Goal: Task Accomplishment & Management: Manage account settings

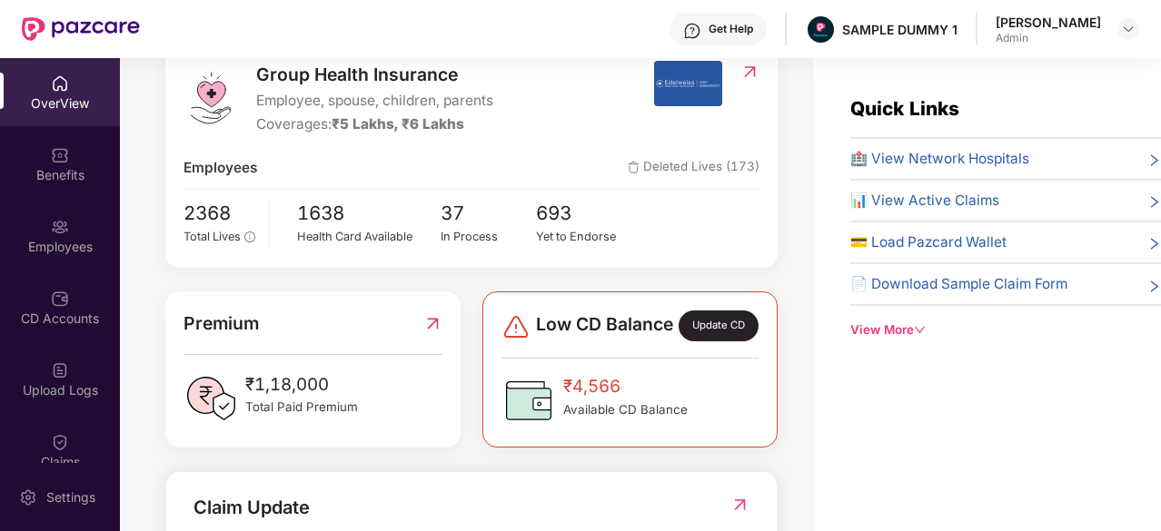
scroll to position [155, 0]
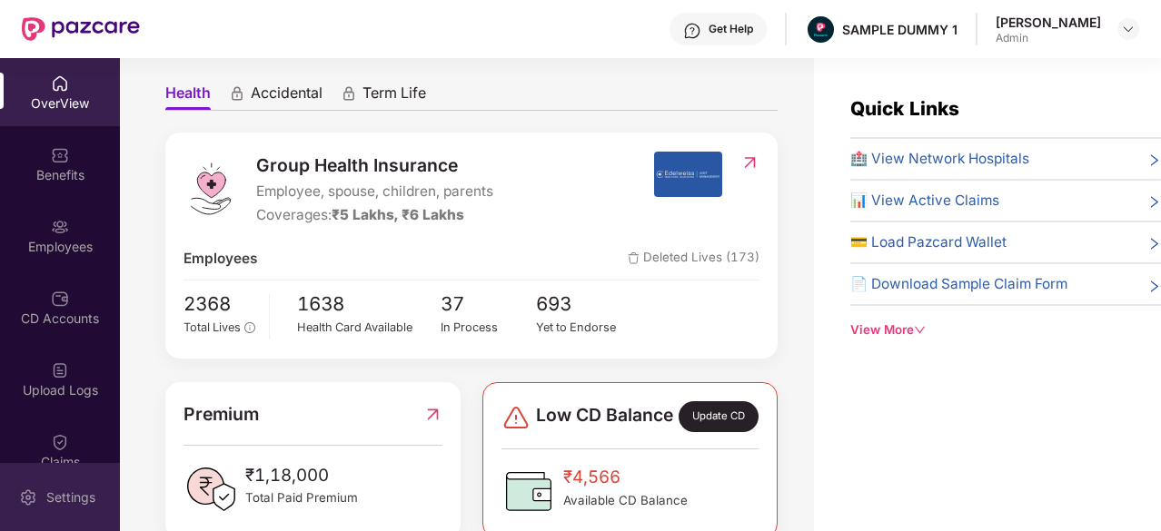
click at [65, 515] on div "Settings" at bounding box center [60, 497] width 120 height 68
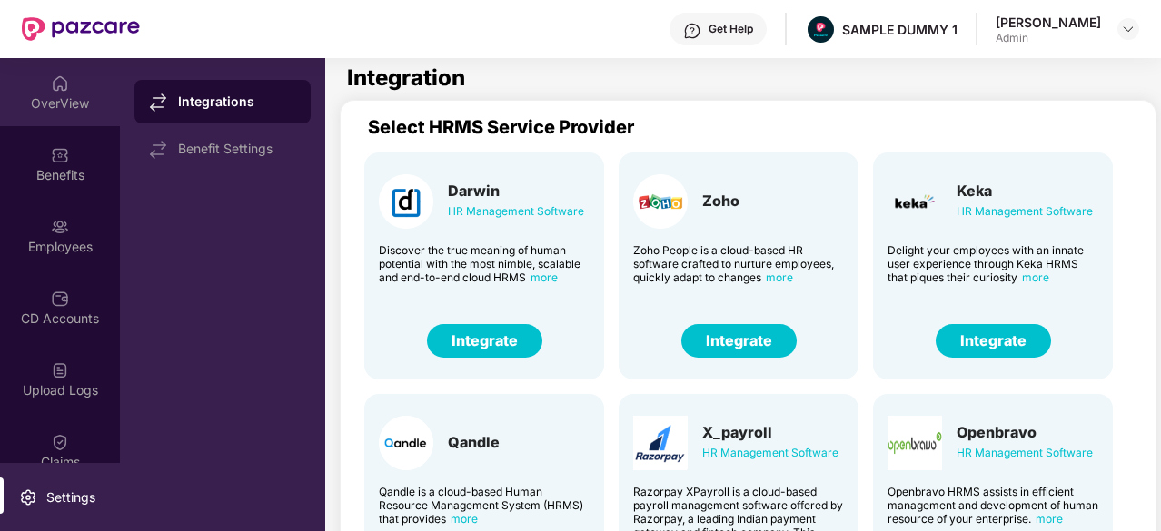
click at [56, 84] on img at bounding box center [60, 83] width 18 height 18
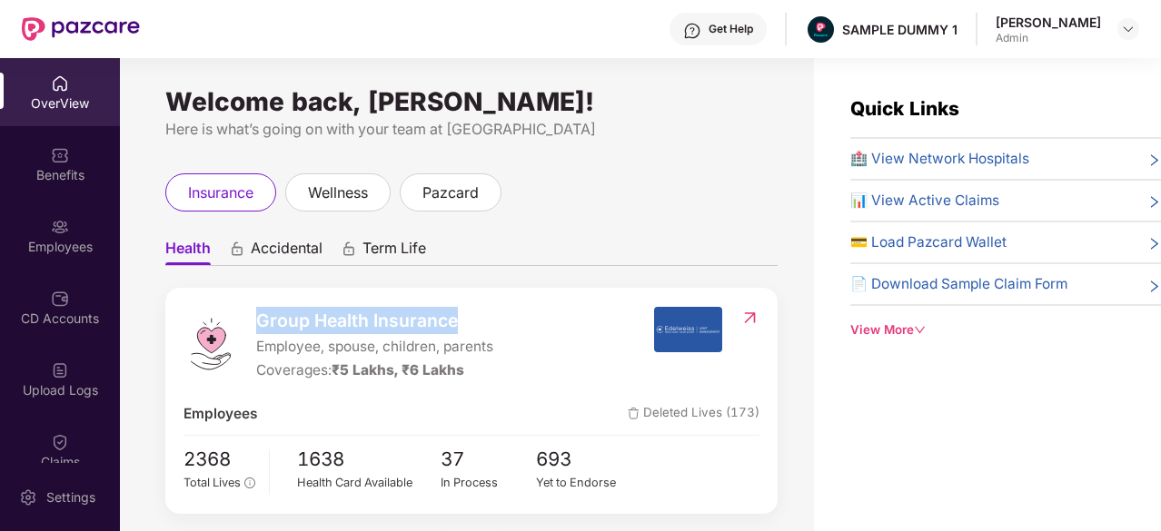
drag, startPoint x: 252, startPoint y: 317, endPoint x: 467, endPoint y: 321, distance: 214.3
click at [467, 321] on div "Group Health Insurance Employee, spouse, children, parents Coverages: ₹5 Lakhs,…" at bounding box center [417, 344] width 469 height 75
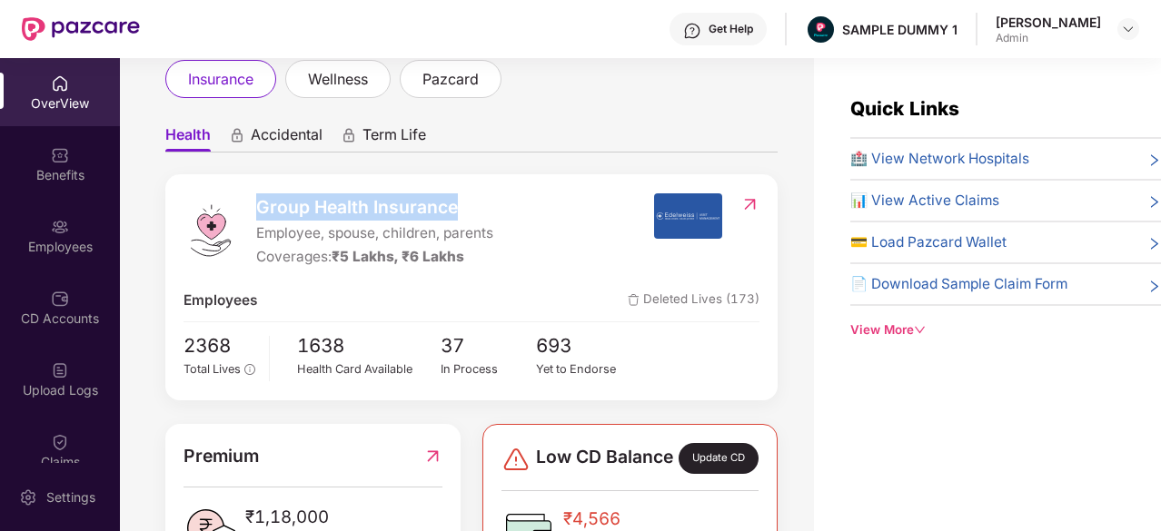
scroll to position [163, 0]
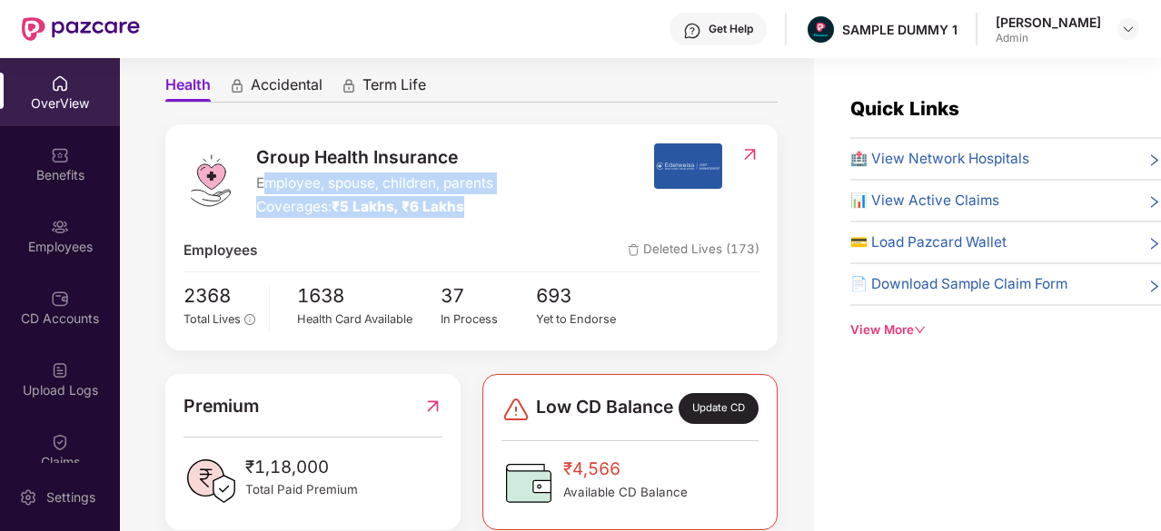
drag, startPoint x: 262, startPoint y: 188, endPoint x: 487, endPoint y: 200, distance: 225.5
click at [487, 200] on div "Group Health Insurance Employee, spouse, children, parents Coverages: ₹5 Lakhs,…" at bounding box center [374, 180] width 237 height 75
click at [312, 202] on div "Coverages: ₹5 Lakhs, ₹6 Lakhs" at bounding box center [374, 207] width 237 height 22
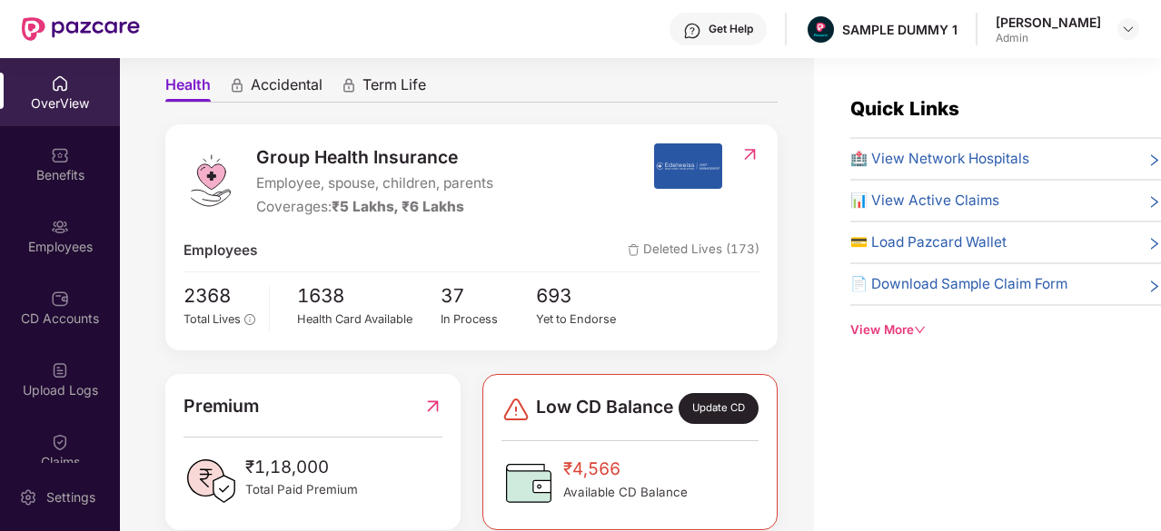
click at [917, 157] on span "🏥 View Network Hospitals" at bounding box center [939, 159] width 179 height 22
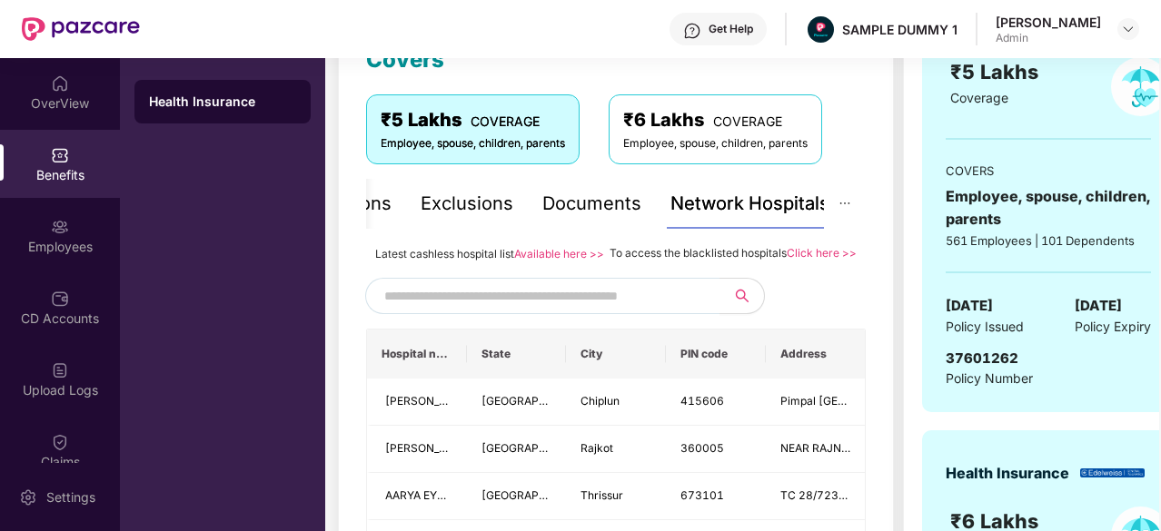
scroll to position [371, 0]
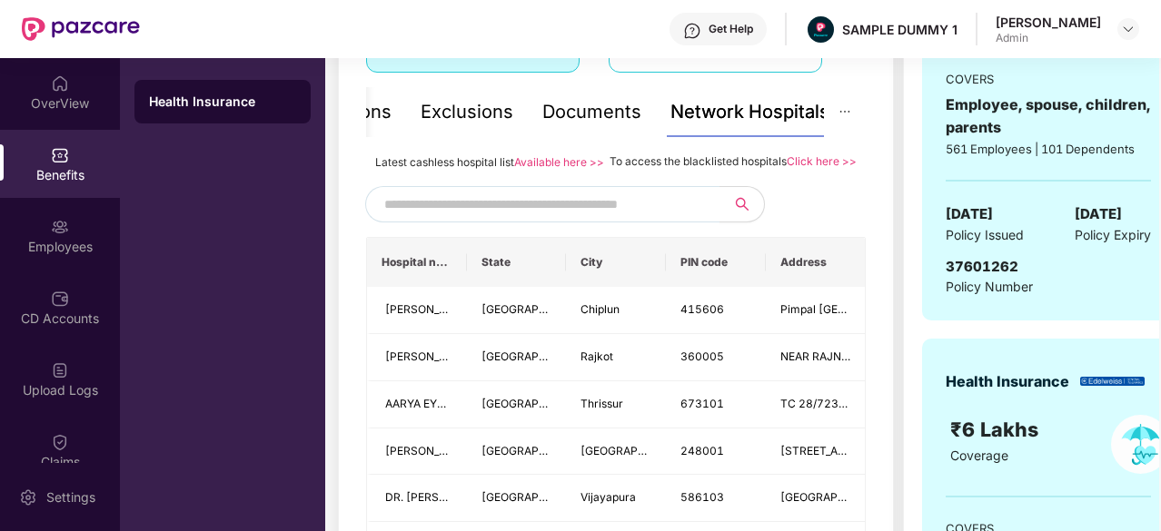
click at [560, 218] on input "text" at bounding box center [539, 204] width 311 height 27
drag, startPoint x: 650, startPoint y: 21, endPoint x: 758, endPoint y: 26, distance: 108.2
click at [758, 26] on div "Get Help SAMPLE DUMMY 1 Sumanraj Acharya Admin" at bounding box center [639, 29] width 999 height 58
click at [725, 27] on div "Get Help" at bounding box center [730, 29] width 44 height 15
click at [647, 15] on div "Get Help SAMPLE DUMMY 1 Sumanraj Acharya Admin" at bounding box center [639, 29] width 999 height 58
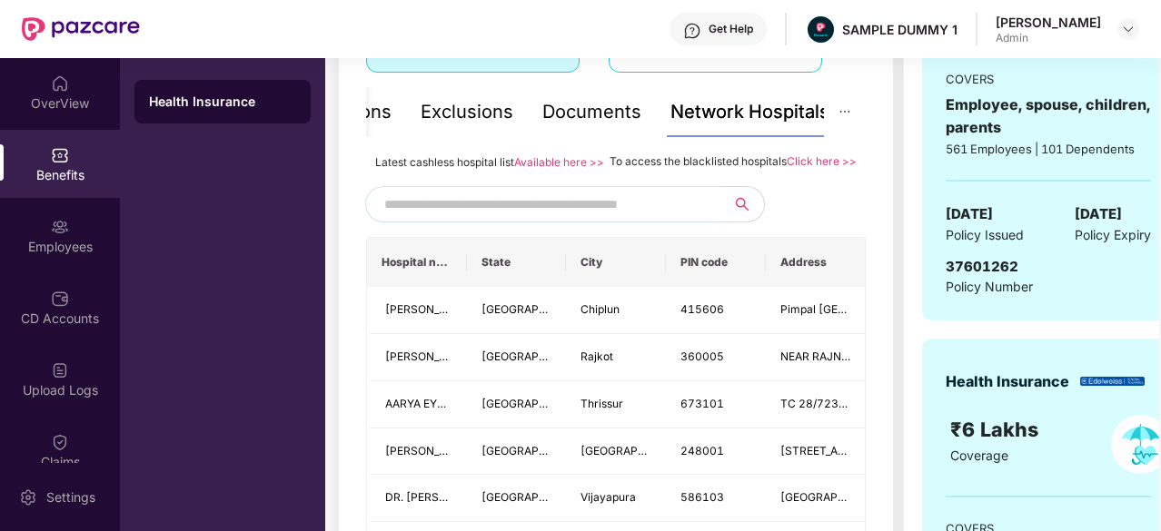
click at [749, 36] on div "Get Help" at bounding box center [717, 29] width 97 height 33
click at [548, 30] on div "Get Help SAMPLE DUMMY 1 Sumanraj Acharya Admin" at bounding box center [639, 29] width 999 height 58
click at [554, 218] on input "text" at bounding box center [539, 204] width 311 height 27
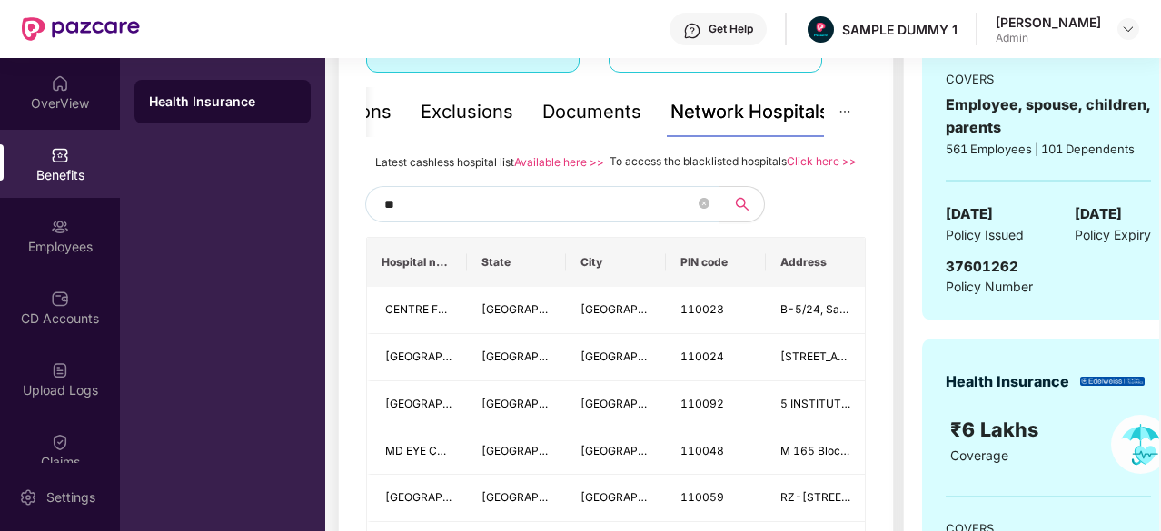
type input "*"
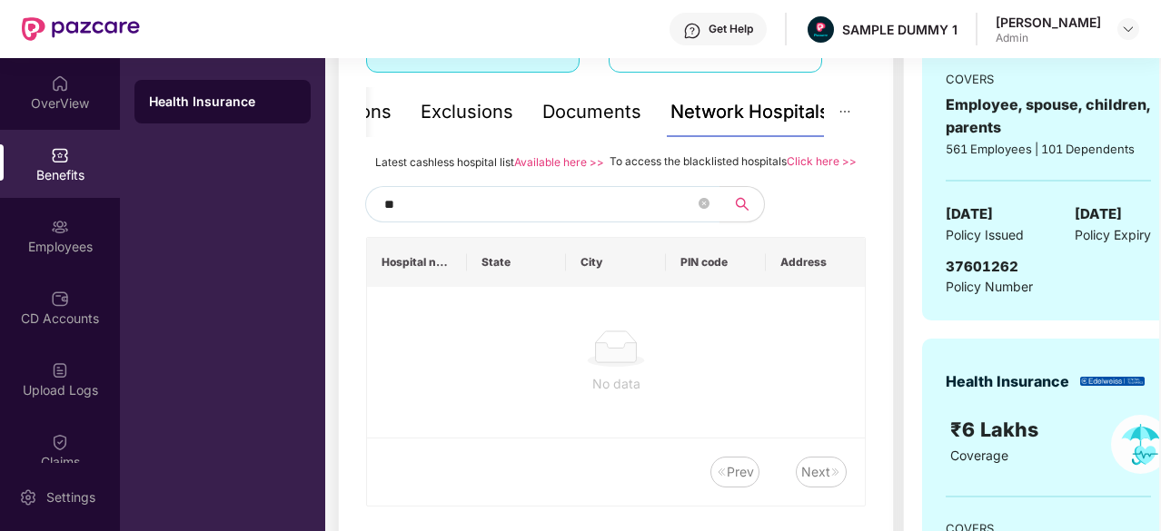
type input "*"
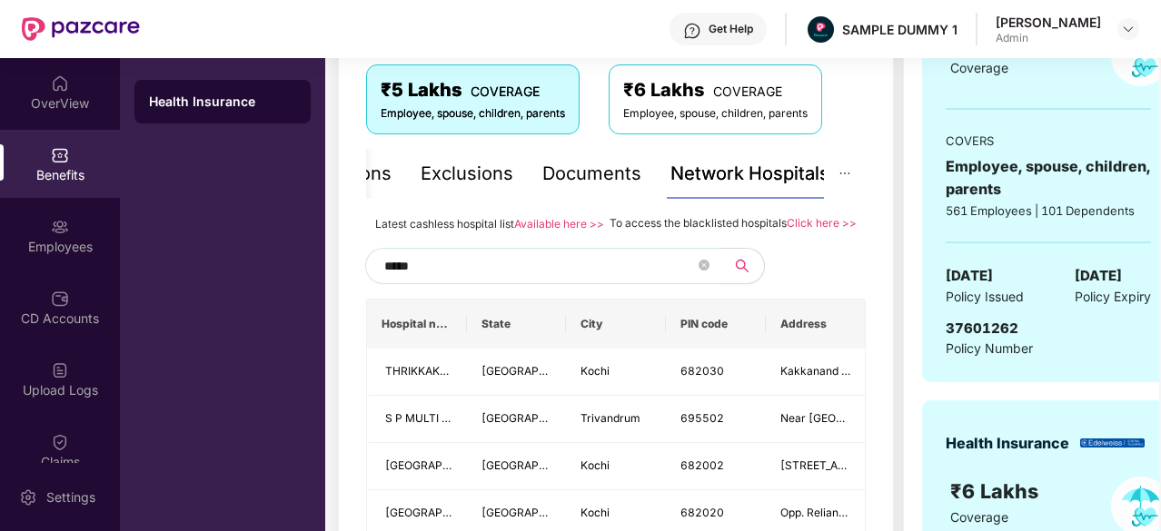
scroll to position [322, 0]
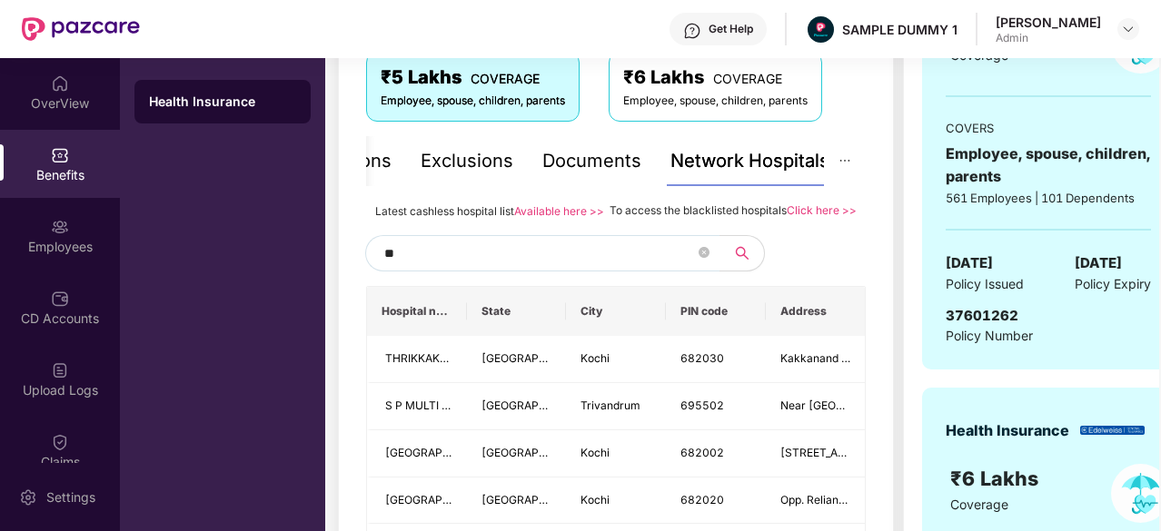
type input "*"
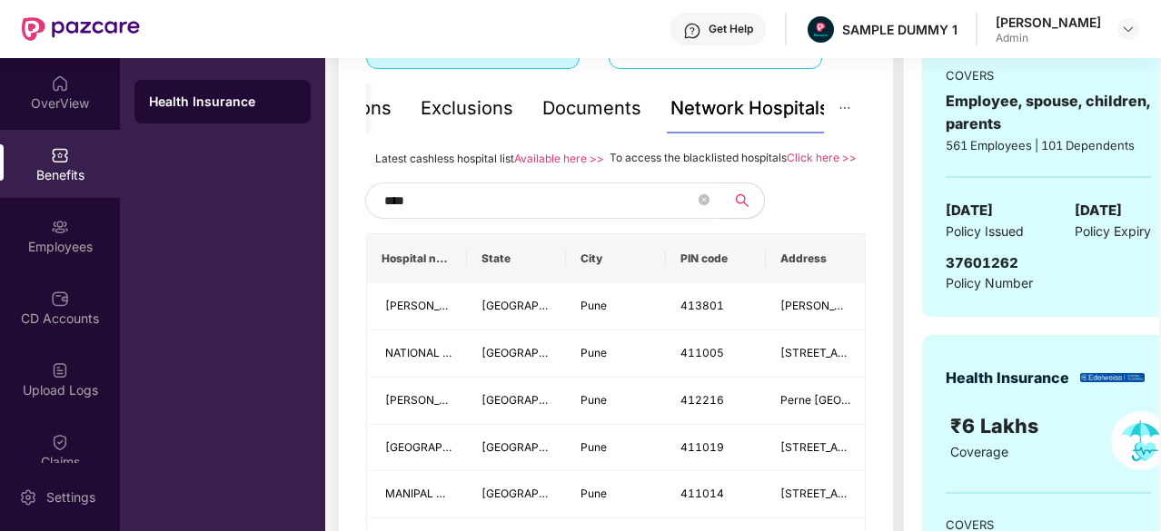
scroll to position [374, 0]
type input "****"
drag, startPoint x: 604, startPoint y: 157, endPoint x: 779, endPoint y: 168, distance: 175.6
click at [779, 168] on div "Latest cashless hospital list Available here >> To access the blacklisted hospi…" at bounding box center [615, 159] width 499 height 20
click at [784, 169] on div "To access the blacklisted hospitals Click here >>" at bounding box center [732, 159] width 247 height 20
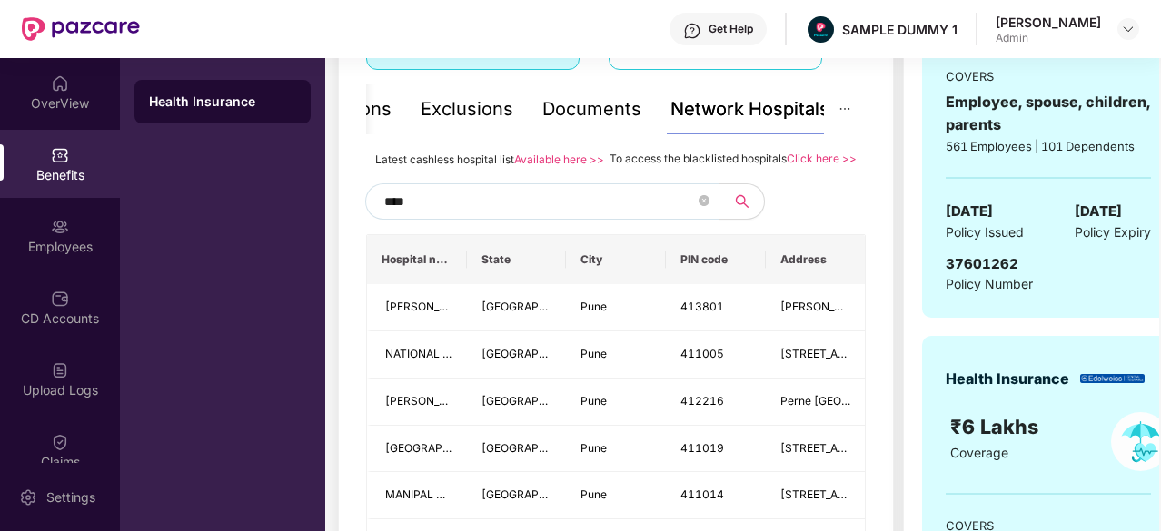
click at [609, 120] on div "Documents" at bounding box center [591, 109] width 99 height 28
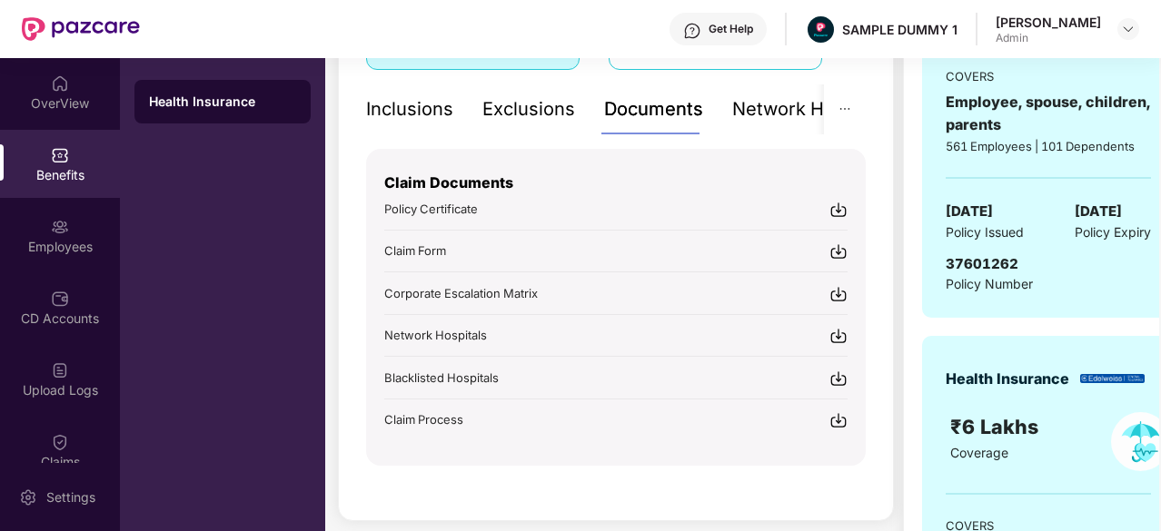
click at [398, 108] on div "Inclusions" at bounding box center [409, 109] width 87 height 28
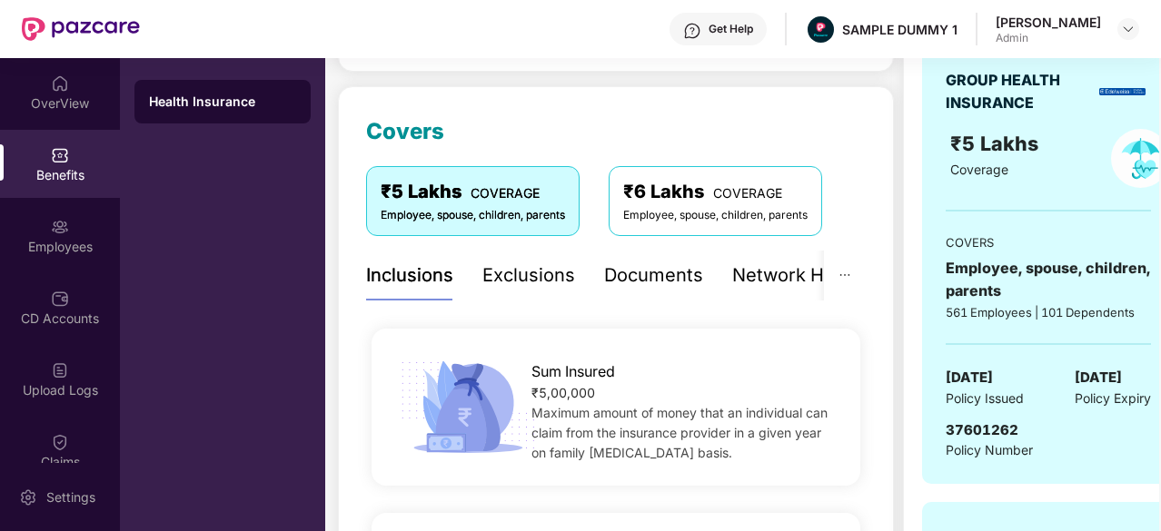
scroll to position [212, 0]
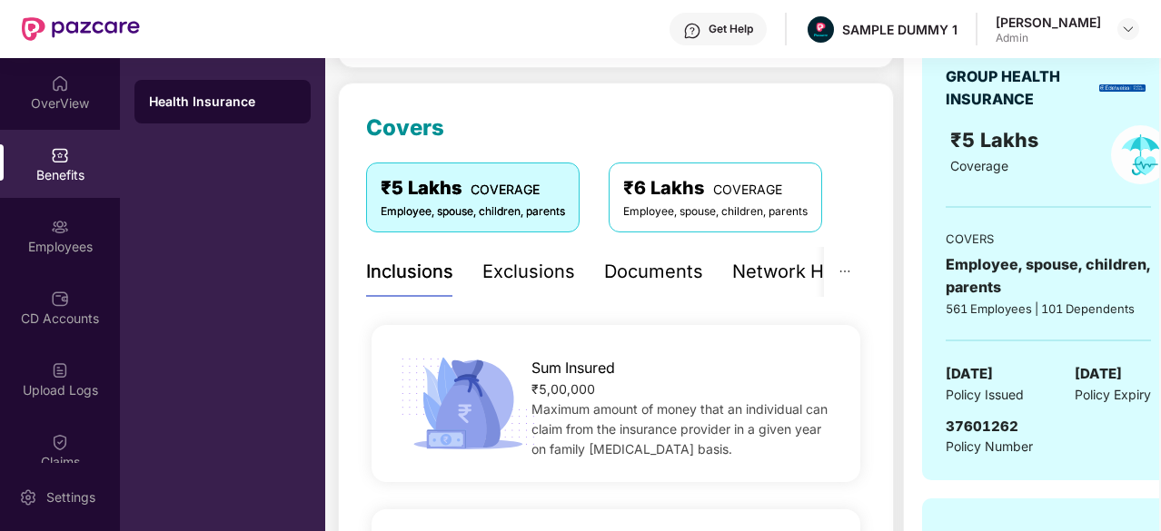
click at [529, 280] on div "Exclusions" at bounding box center [528, 272] width 93 height 28
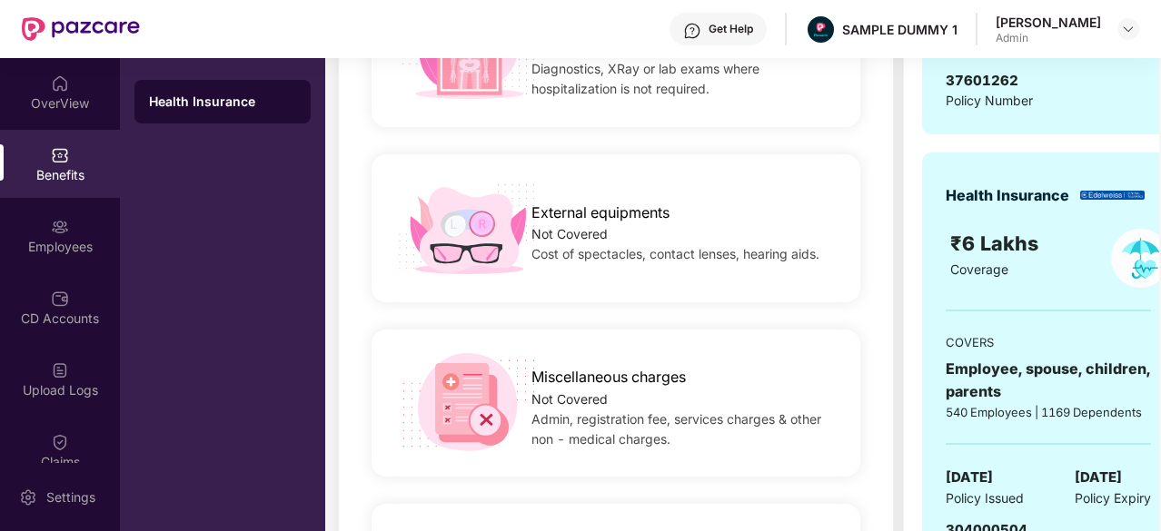
scroll to position [557, 0]
click at [81, 490] on div "Settings" at bounding box center [71, 498] width 60 height 18
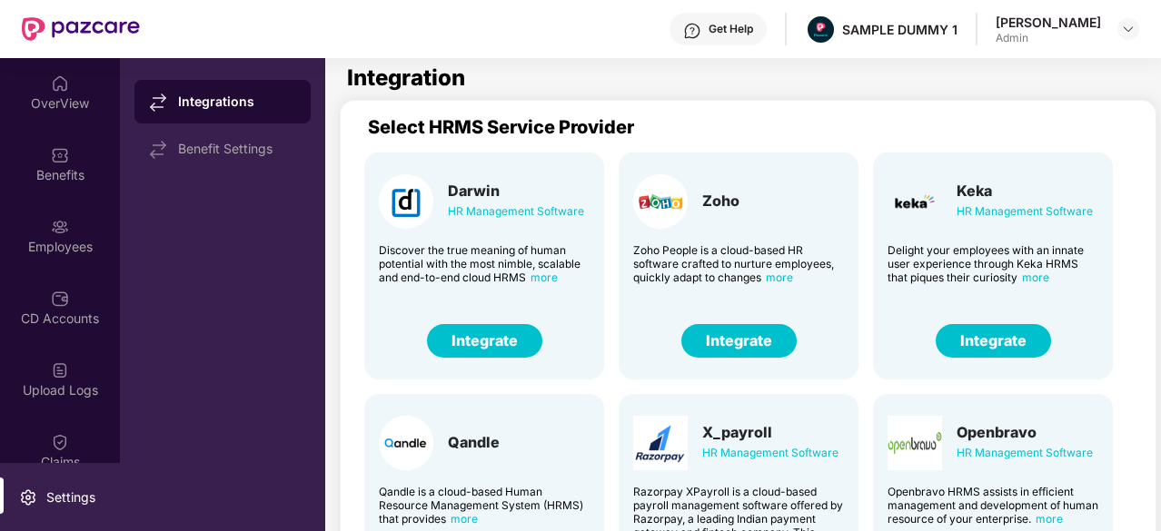
click at [498, 329] on button "Integrate" at bounding box center [484, 341] width 115 height 34
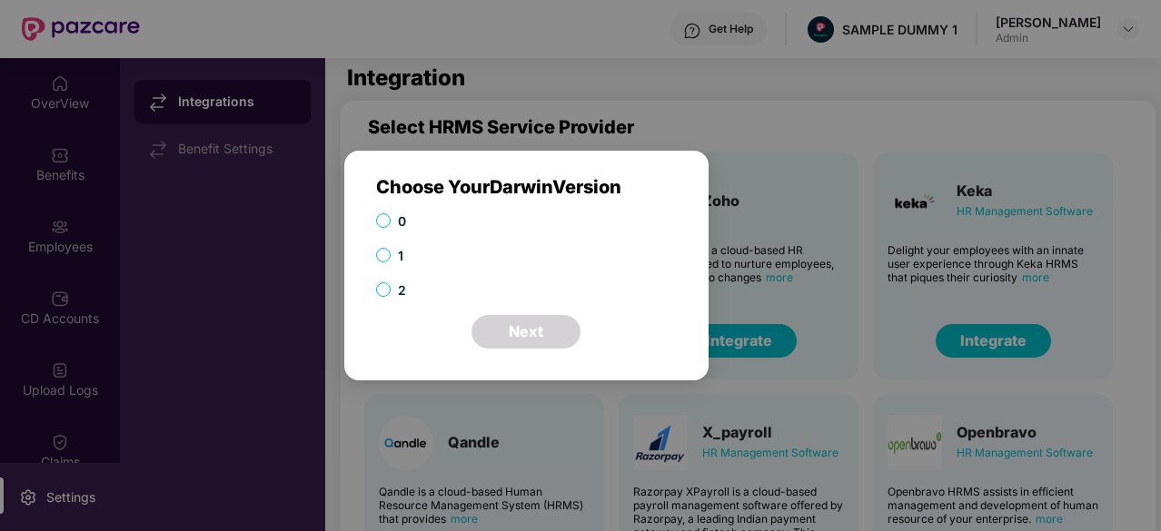
click at [394, 258] on span "1" at bounding box center [400, 256] width 20 height 20
click at [494, 313] on div "0 1 2" at bounding box center [526, 264] width 301 height 104
click at [518, 326] on button "Next" at bounding box center [525, 332] width 109 height 34
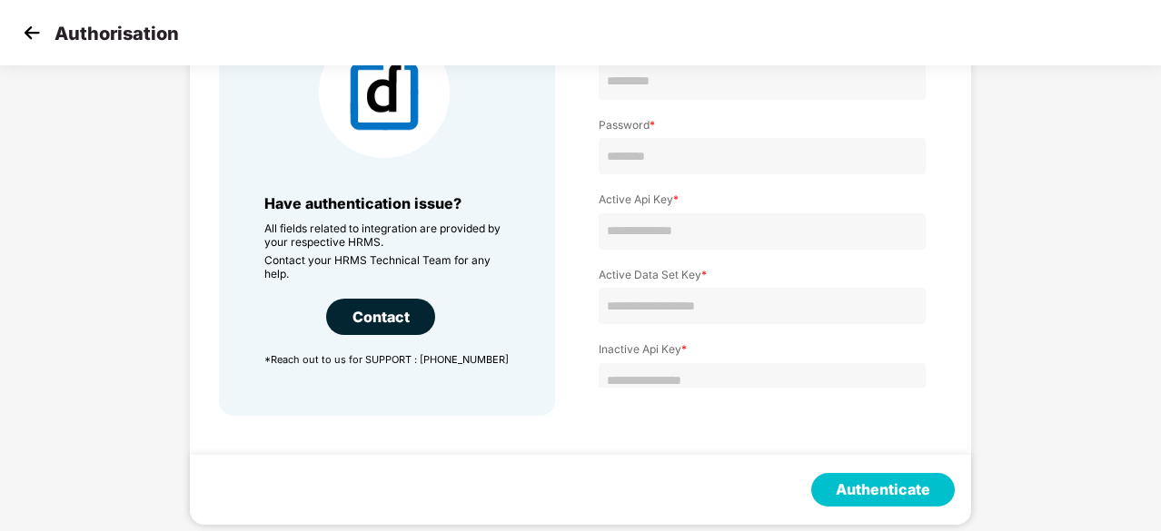
scroll to position [175, 0]
click at [25, 35] on img at bounding box center [31, 32] width 27 height 27
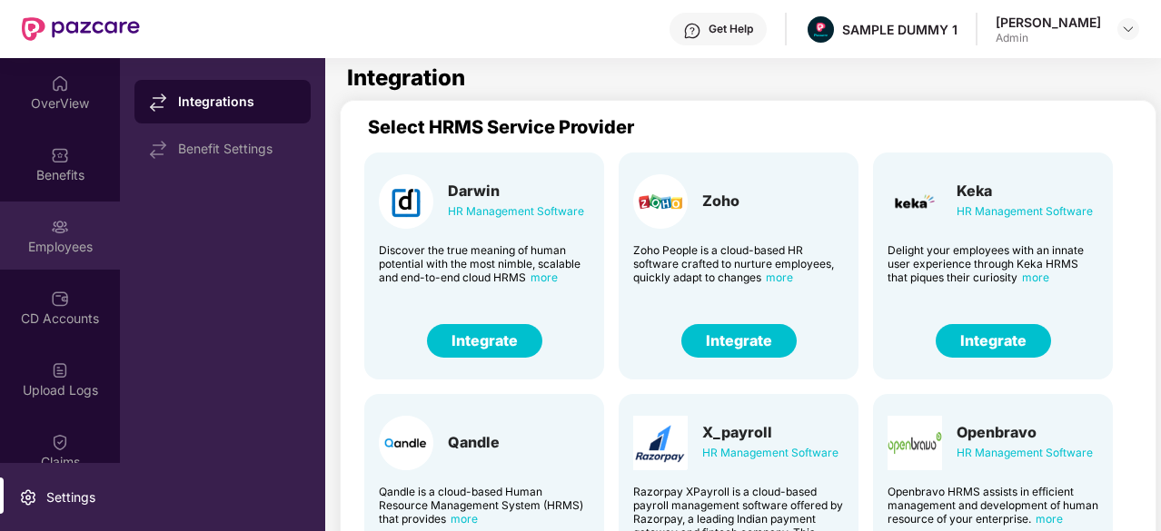
click at [50, 247] on div "Employees" at bounding box center [60, 247] width 120 height 18
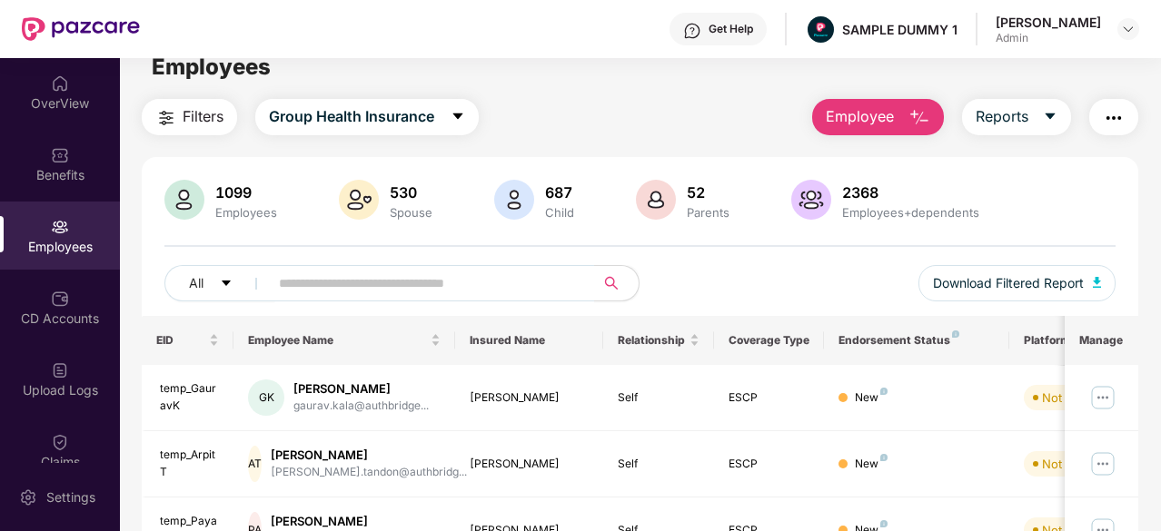
scroll to position [24, 0]
drag, startPoint x: 785, startPoint y: 92, endPoint x: 999, endPoint y: 132, distance: 218.0
click at [999, 132] on main "Employees Filters Group Health Insurance Employee Reports 1099 Employees 530 Sp…" at bounding box center [640, 300] width 1040 height 531
click at [877, 108] on span "Employee" at bounding box center [859, 115] width 68 height 23
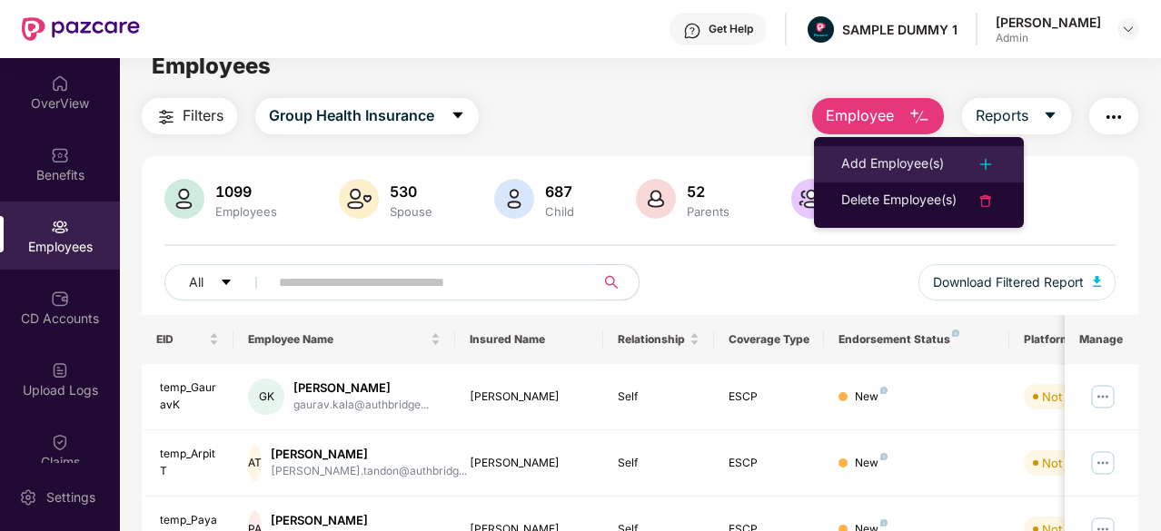
click at [894, 156] on div "Add Employee(s)" at bounding box center [892, 164] width 103 height 22
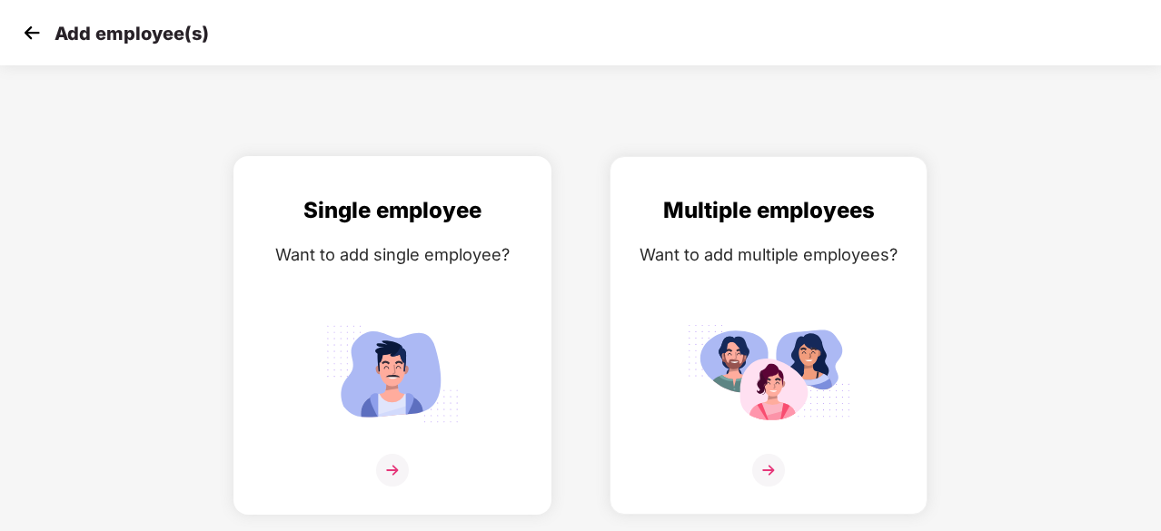
click at [395, 309] on div "Single employee Want to add single employee?" at bounding box center [392, 351] width 280 height 316
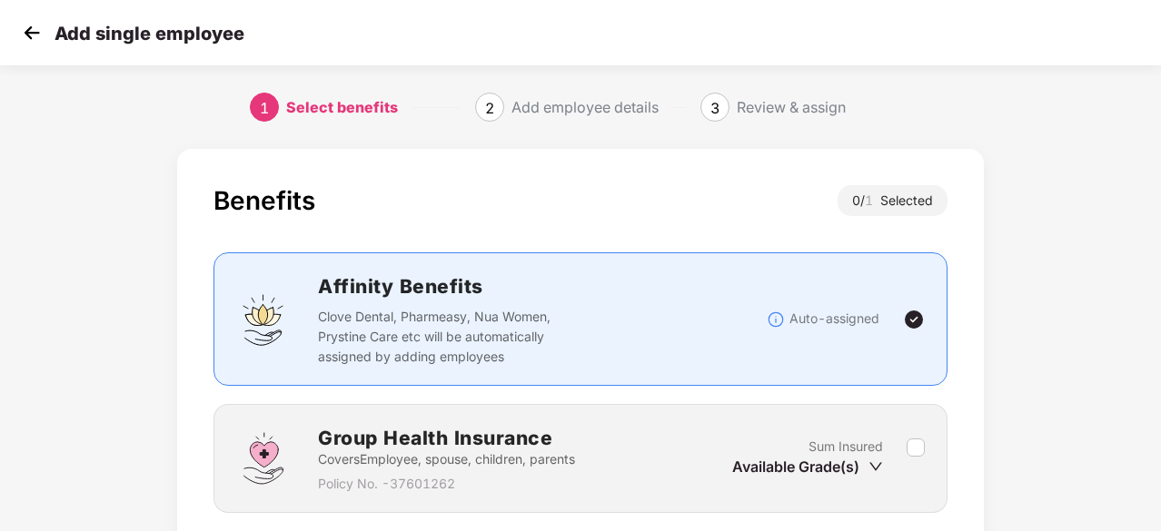
scroll to position [136, 0]
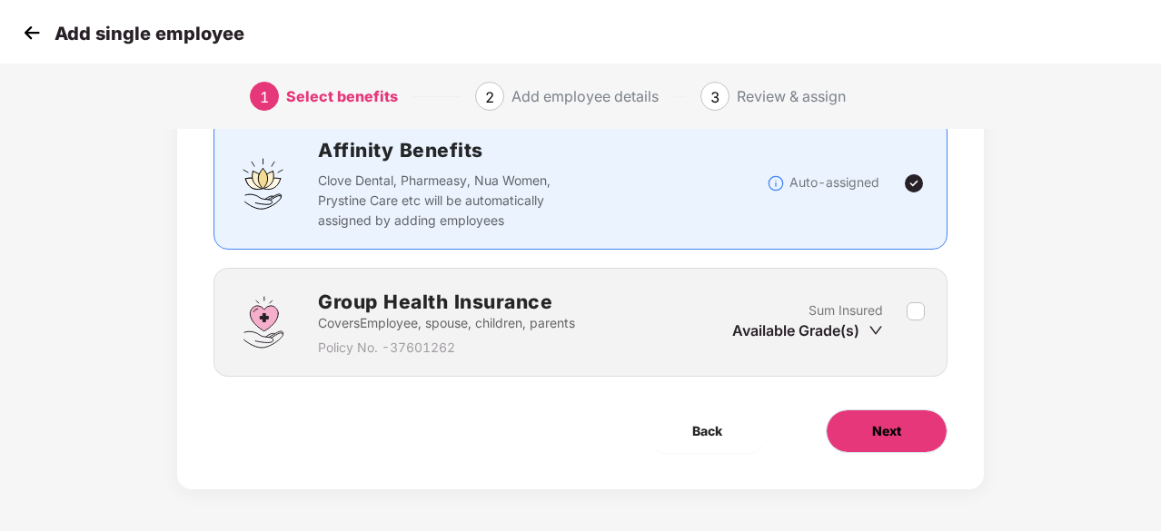
click at [869, 428] on button "Next" at bounding box center [886, 432] width 122 height 44
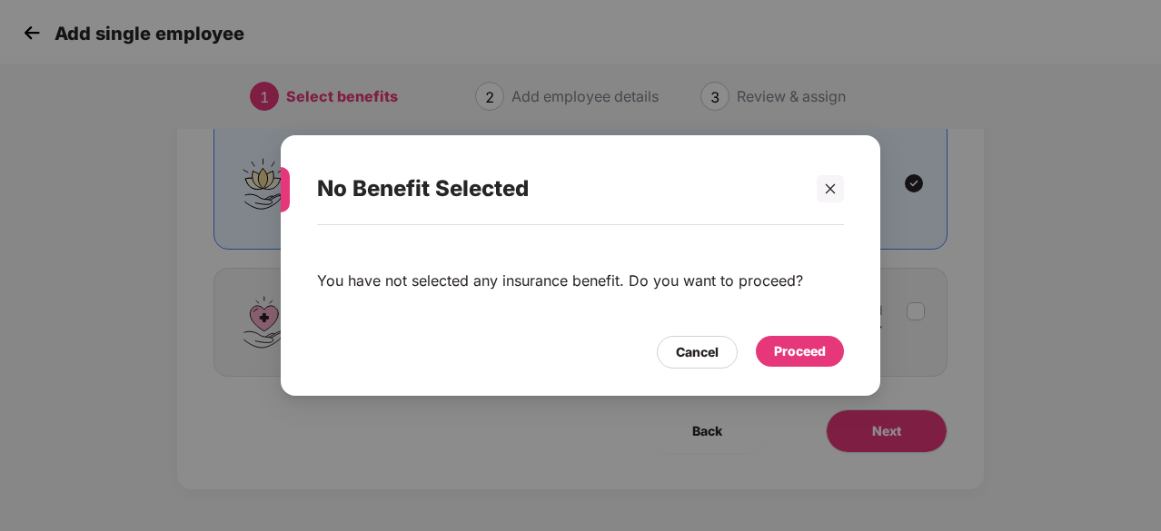
click at [810, 353] on div "Proceed" at bounding box center [800, 351] width 52 height 20
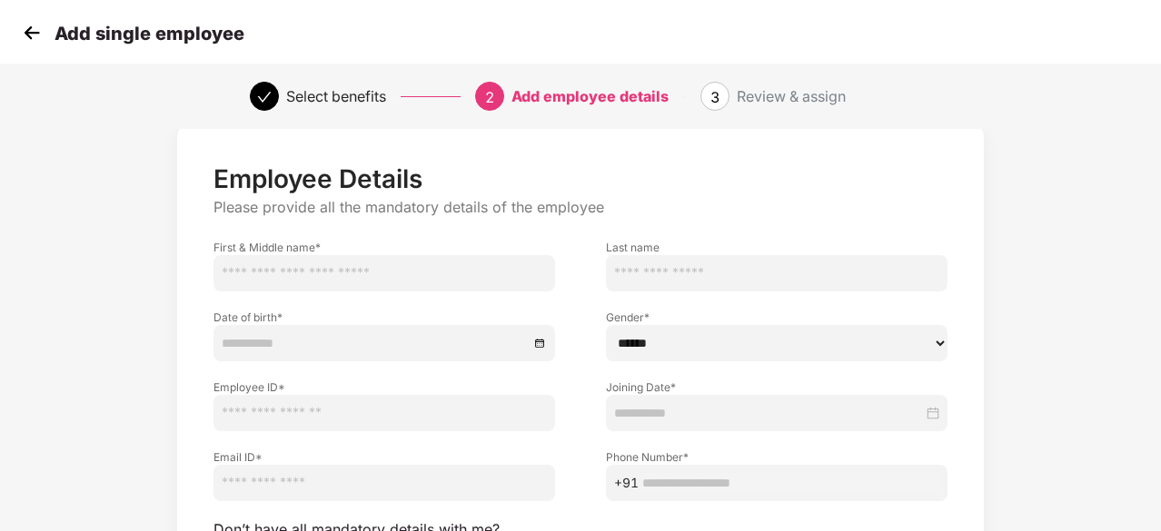
scroll to position [100, 0]
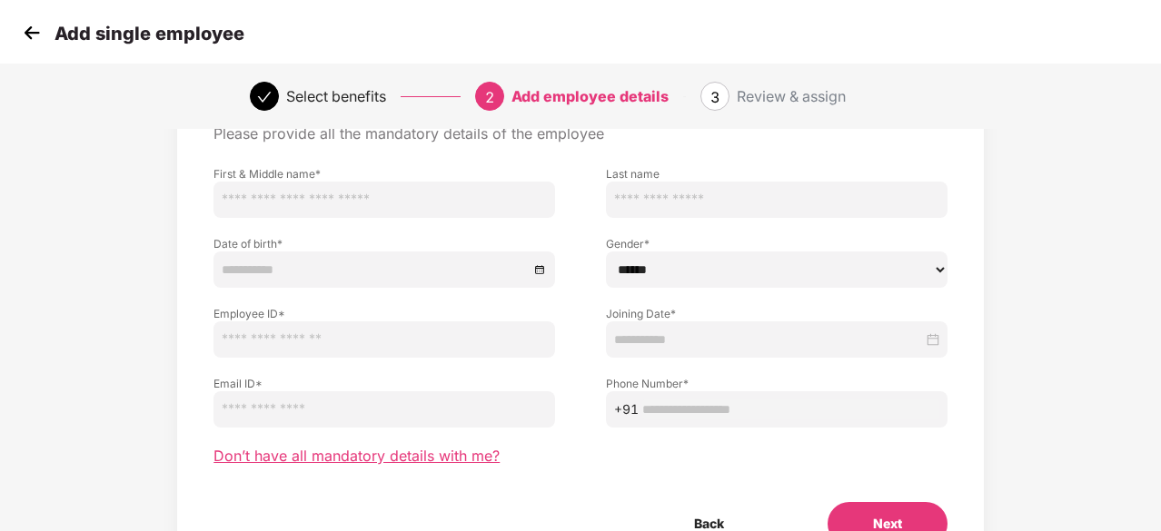
click at [381, 447] on span "Don’t have all mandatory details with me?" at bounding box center [356, 456] width 286 height 19
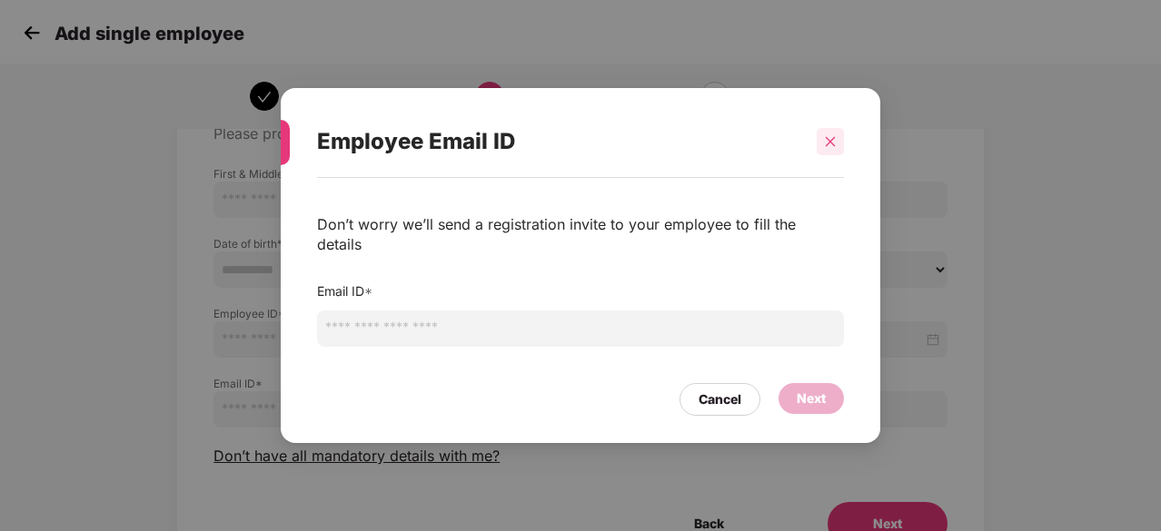
click at [832, 148] on icon "close" at bounding box center [830, 141] width 13 height 13
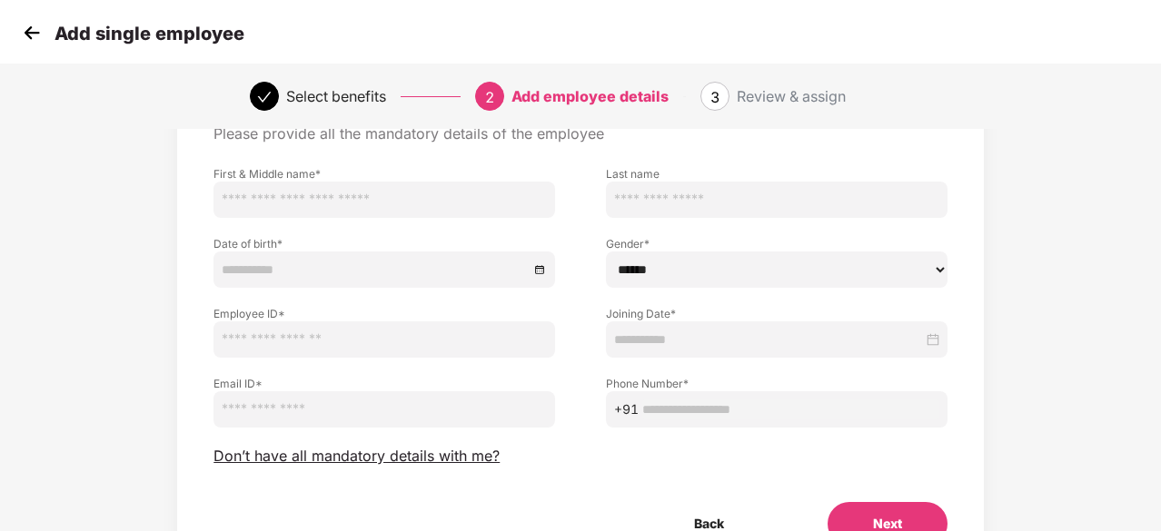
click at [25, 34] on img at bounding box center [31, 32] width 27 height 27
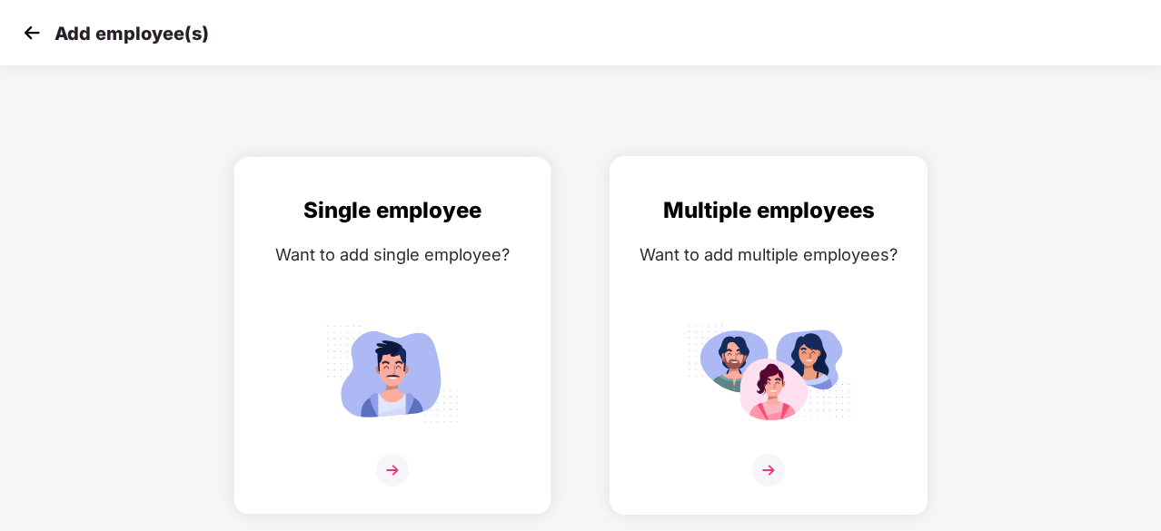
click at [785, 321] on img at bounding box center [768, 374] width 163 height 114
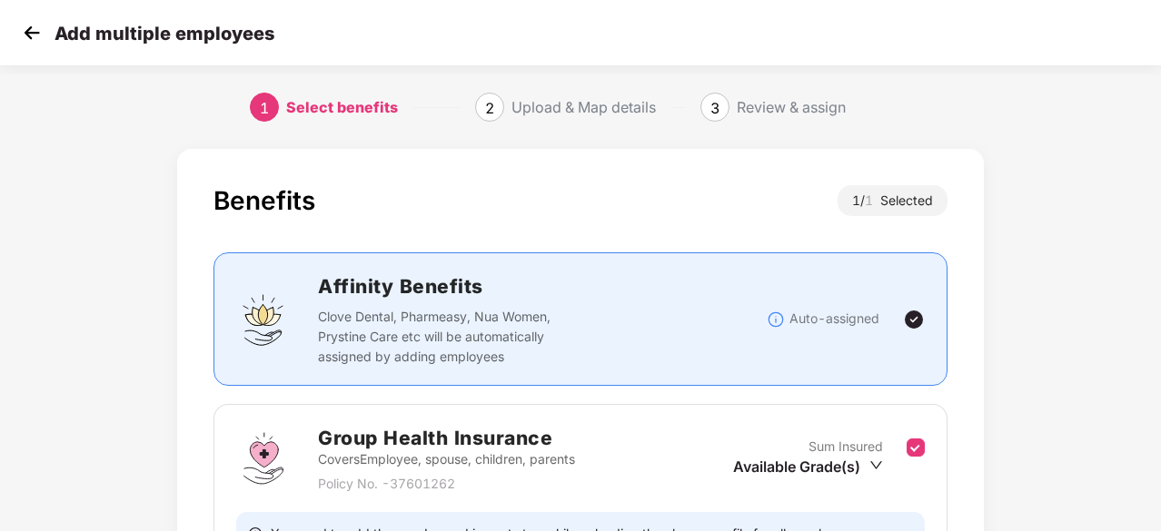
scroll to position [199, 0]
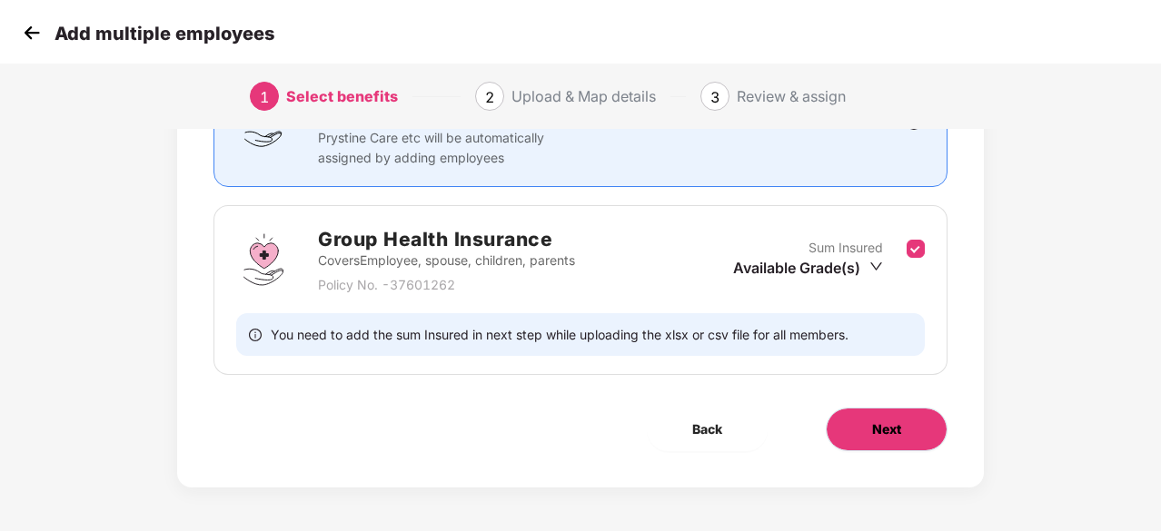
click at [920, 430] on button "Next" at bounding box center [886, 430] width 122 height 44
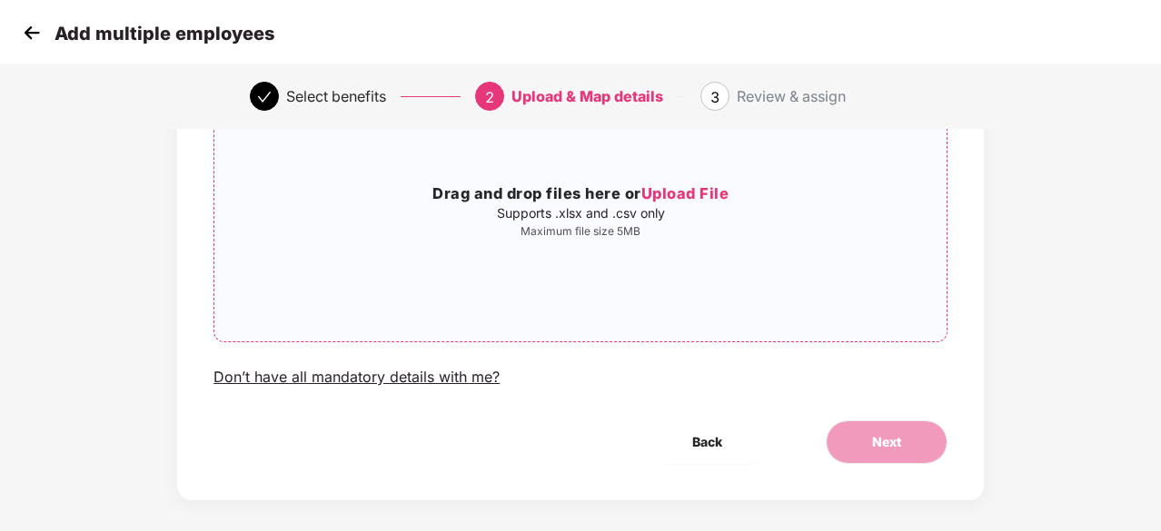
scroll to position [183, 0]
click at [709, 442] on span "Back" at bounding box center [707, 443] width 30 height 20
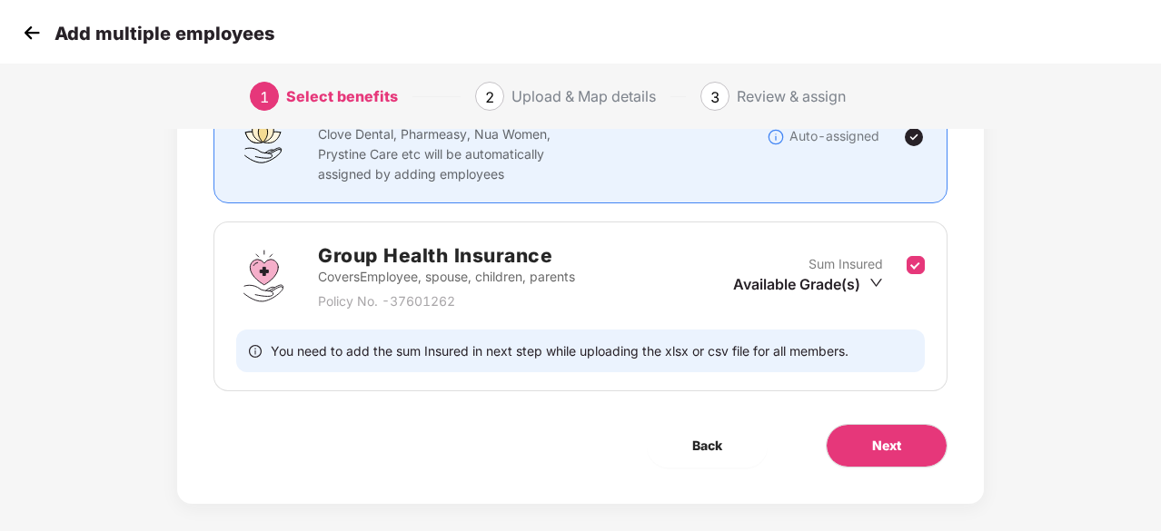
scroll to position [0, 0]
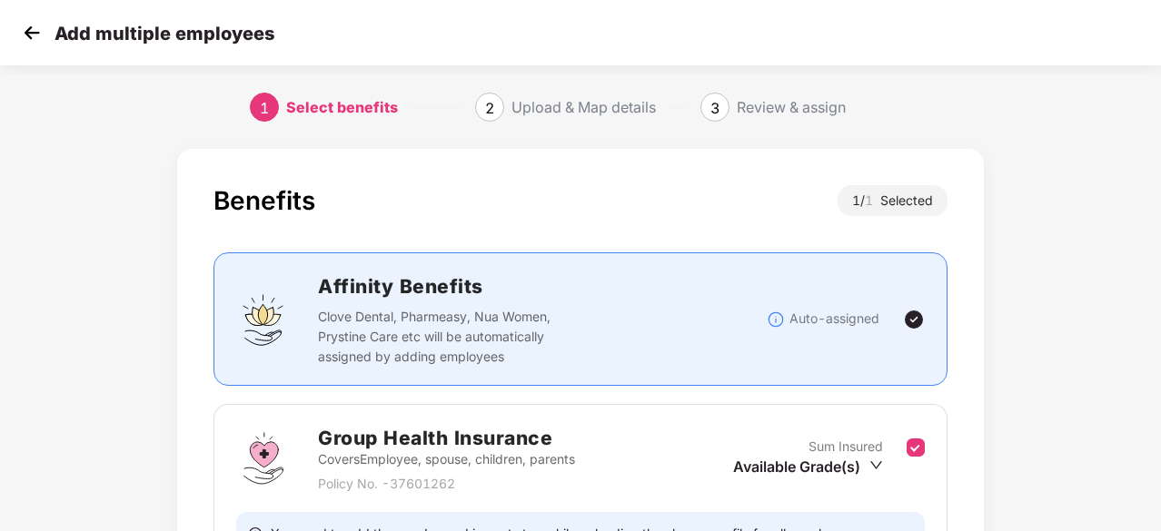
click at [31, 24] on img at bounding box center [31, 32] width 27 height 27
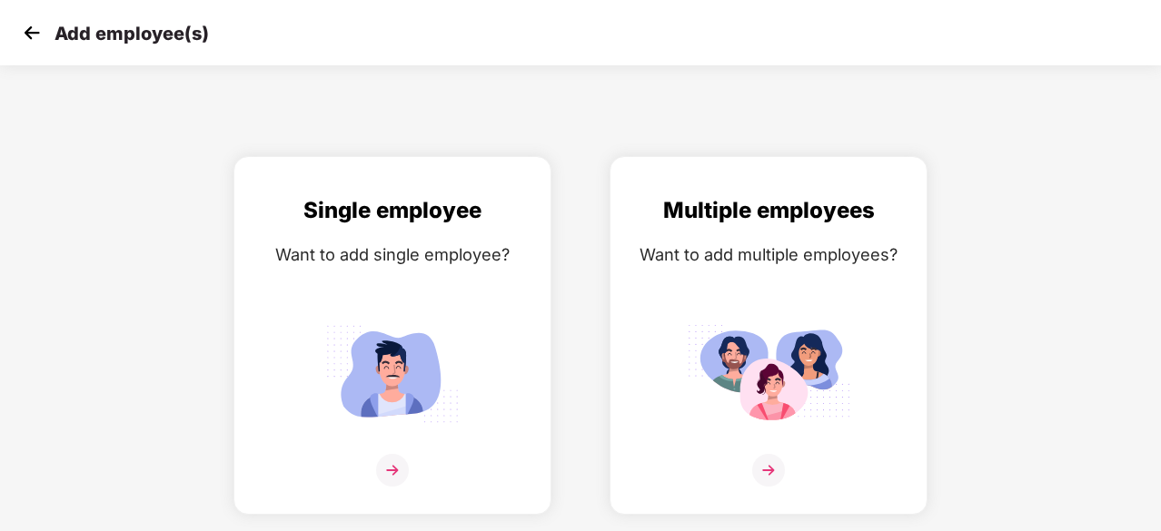
click at [31, 24] on img at bounding box center [31, 32] width 27 height 27
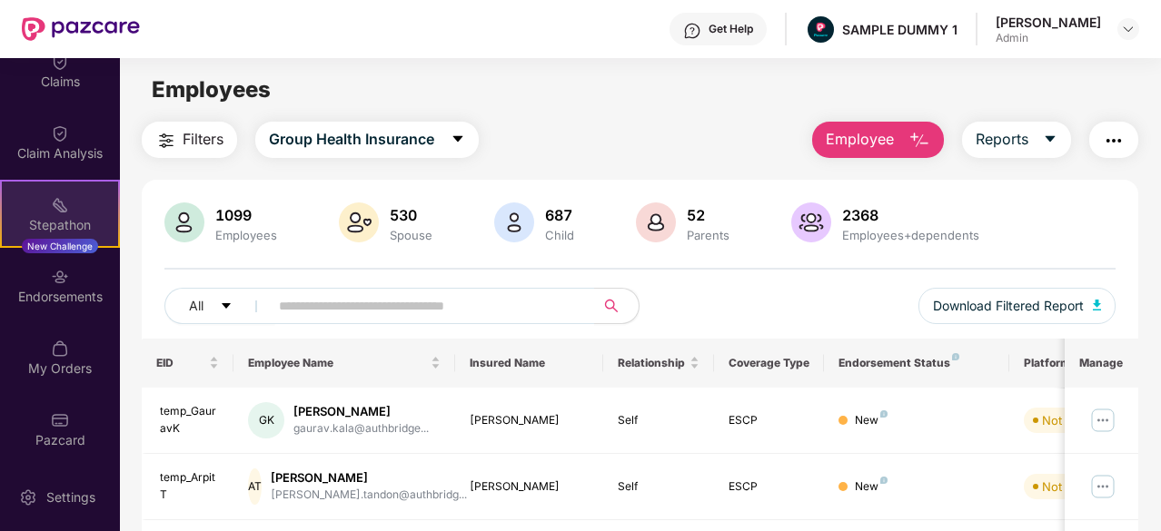
scroll to position [380, 0]
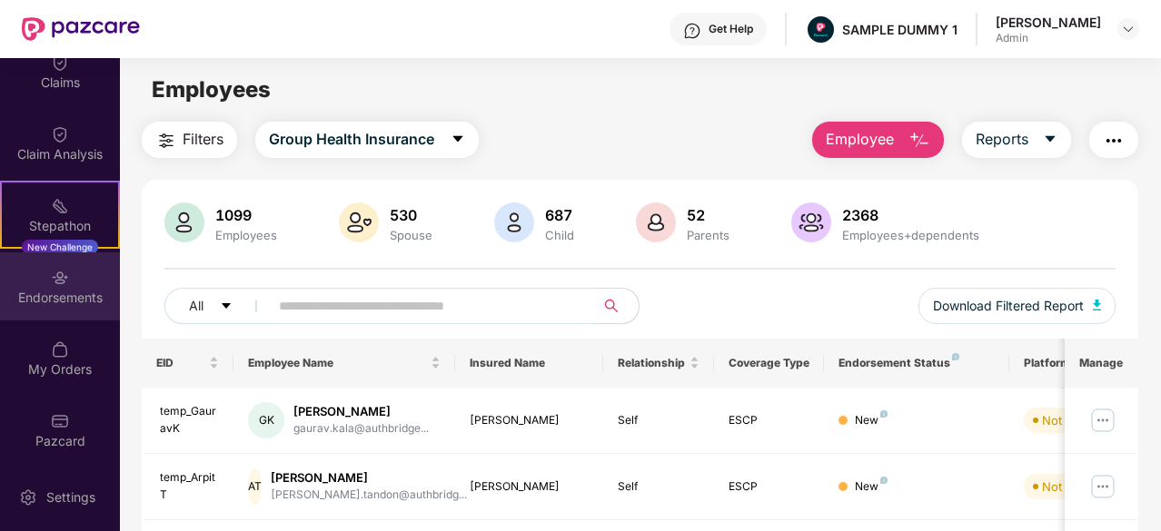
click at [49, 292] on div "Endorsements" at bounding box center [60, 298] width 120 height 18
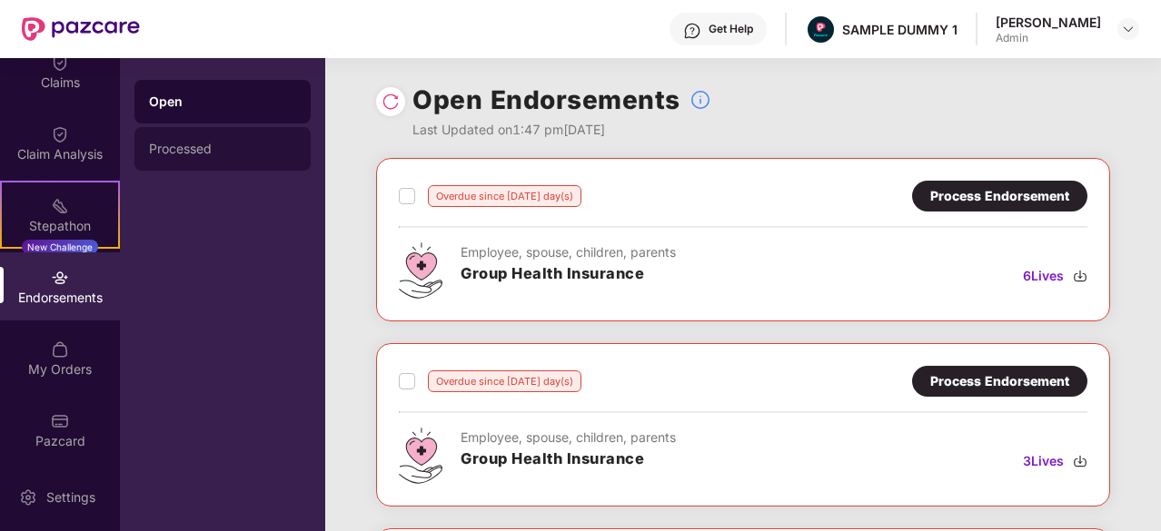
click at [187, 150] on div "Processed" at bounding box center [222, 149] width 147 height 15
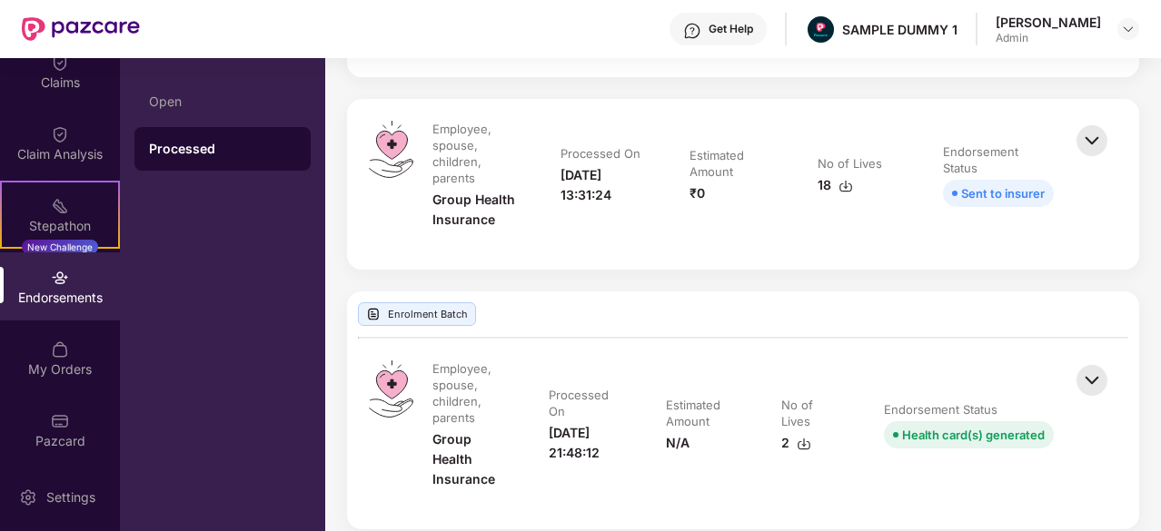
scroll to position [1093, 0]
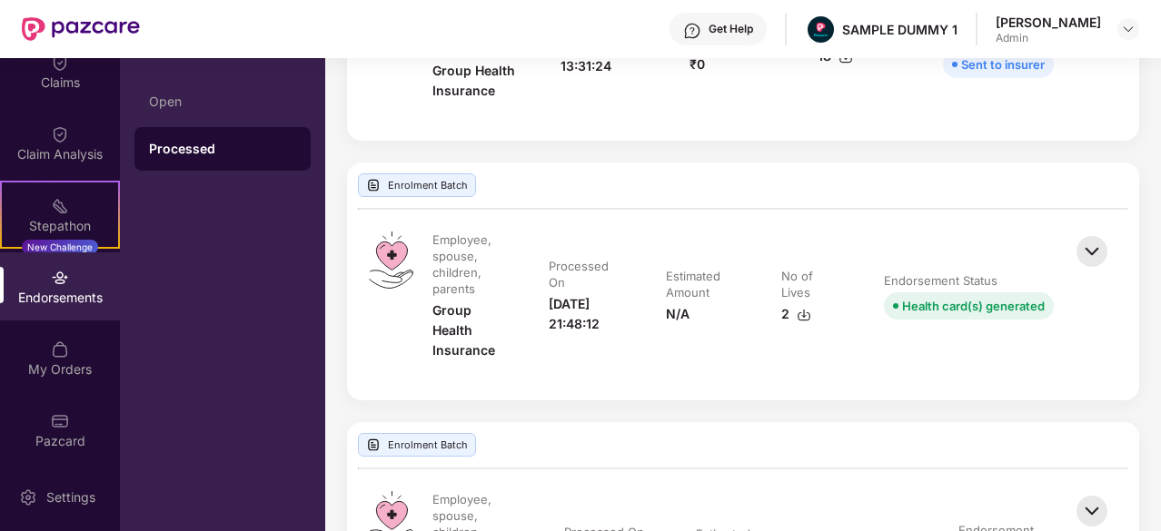
click at [1088, 264] on img at bounding box center [1092, 252] width 40 height 40
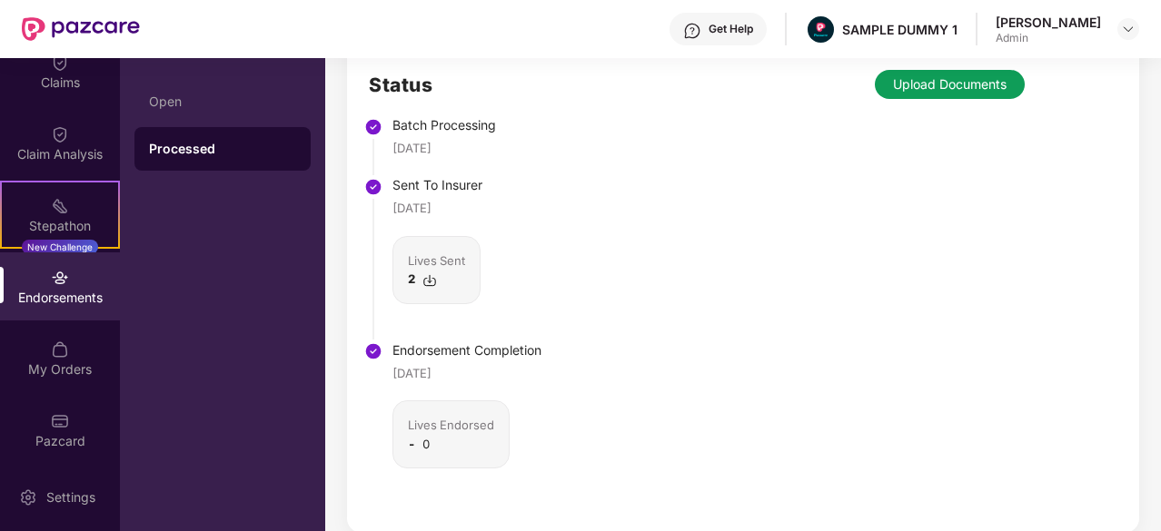
scroll to position [1538, 0]
drag, startPoint x: 497, startPoint y: 136, endPoint x: 390, endPoint y: 148, distance: 106.9
click at [390, 148] on li "Batch Processing [DATE]" at bounding box center [455, 152] width 173 height 60
drag, startPoint x: 475, startPoint y: 204, endPoint x: 398, endPoint y: 199, distance: 77.4
click at [398, 199] on div "[DATE]" at bounding box center [466, 208] width 149 height 18
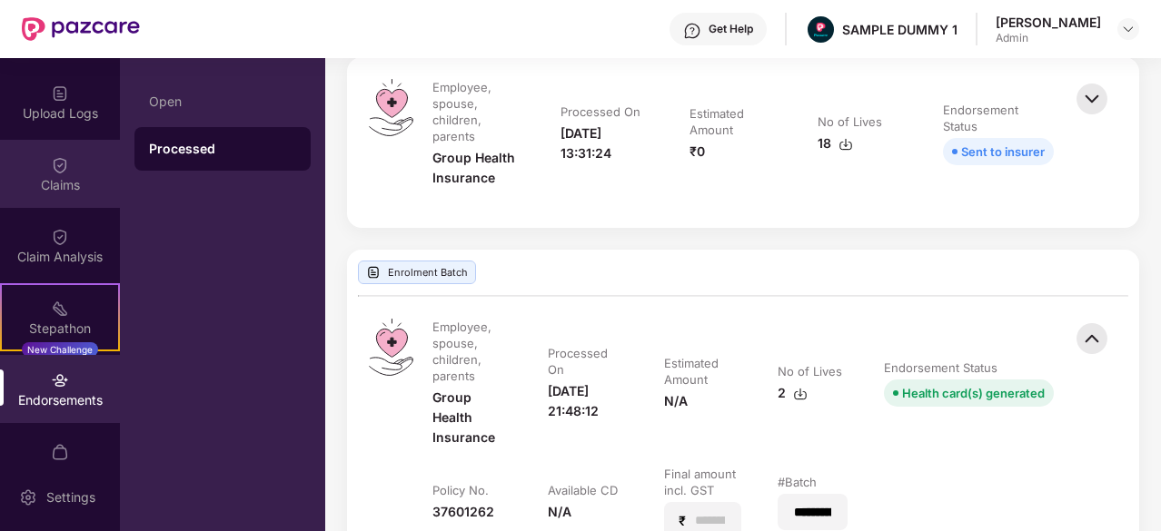
scroll to position [278, 0]
click at [75, 163] on div "Claims" at bounding box center [60, 173] width 120 height 68
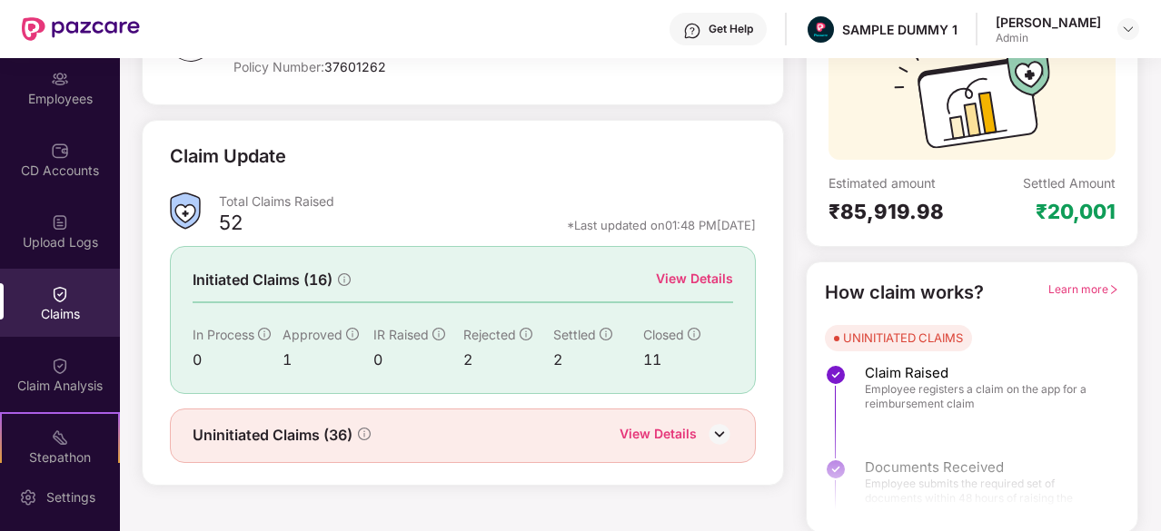
scroll to position [149, 0]
click at [58, 181] on div "CD Accounts" at bounding box center [60, 158] width 120 height 68
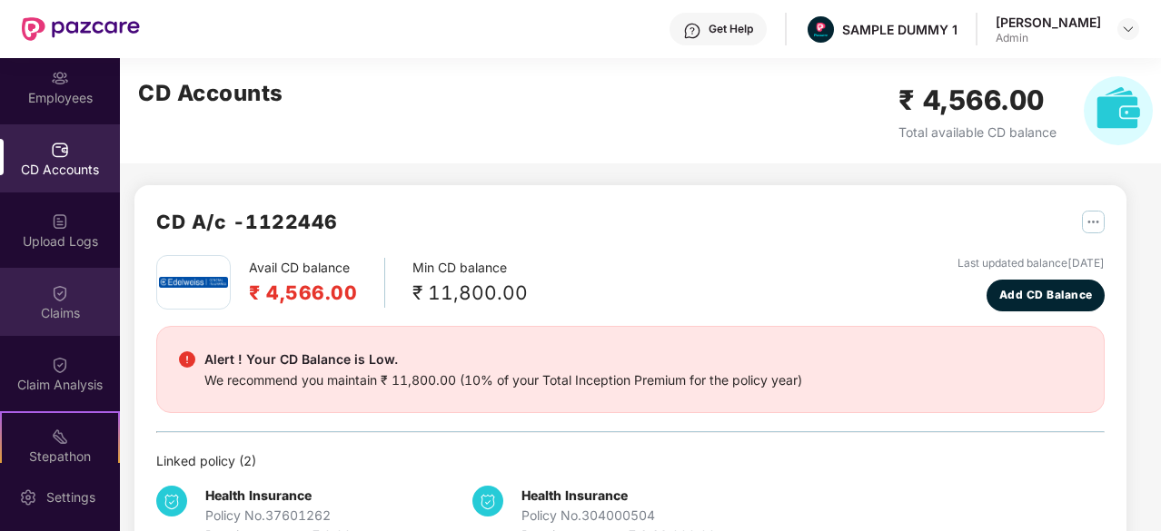
click at [74, 313] on div "Claims" at bounding box center [60, 313] width 120 height 18
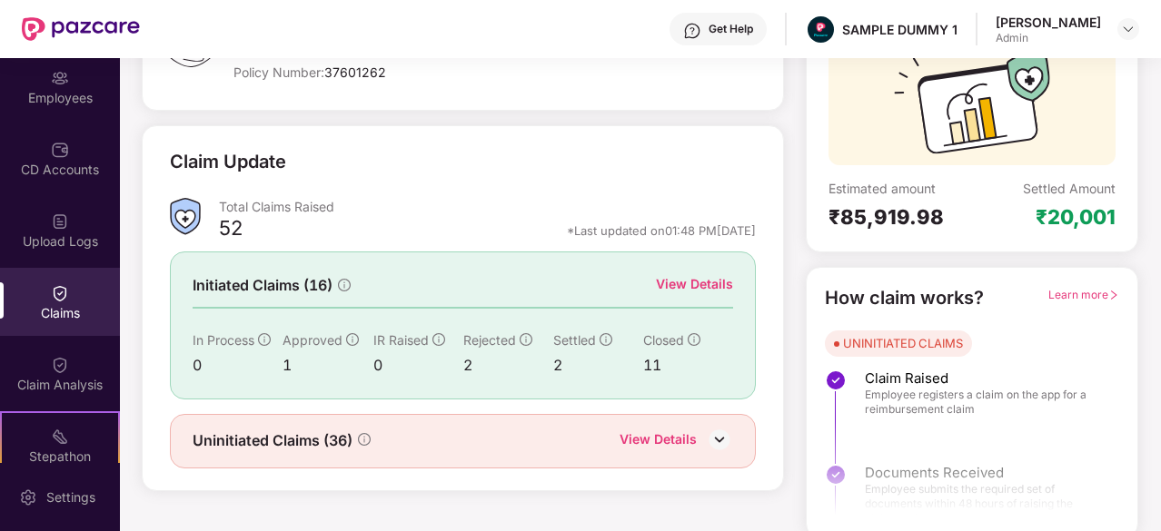
scroll to position [172, 0]
click at [695, 286] on div "View Details" at bounding box center [694, 285] width 77 height 20
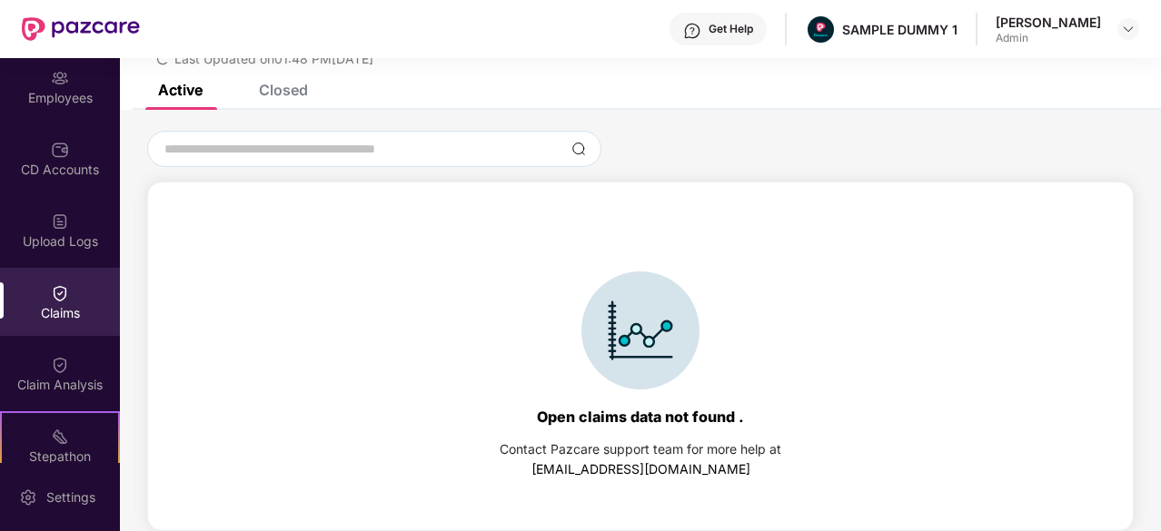
scroll to position [78, 0]
click at [295, 81] on div "List of Initiated Claims Last Updated on 01:48 PM[DATE]" at bounding box center [640, 32] width 1041 height 104
click at [291, 83] on div "List of Initiated Claims Last Updated on 01:48 PM[DATE]" at bounding box center [640, 32] width 1041 height 104
click at [277, 99] on div "Closed" at bounding box center [270, 90] width 76 height 40
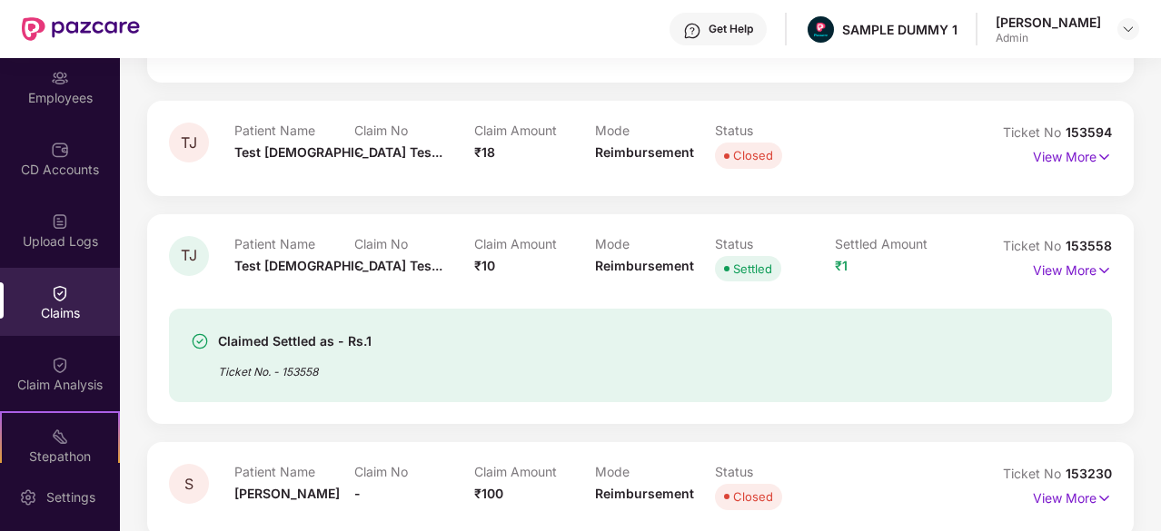
scroll to position [270, 0]
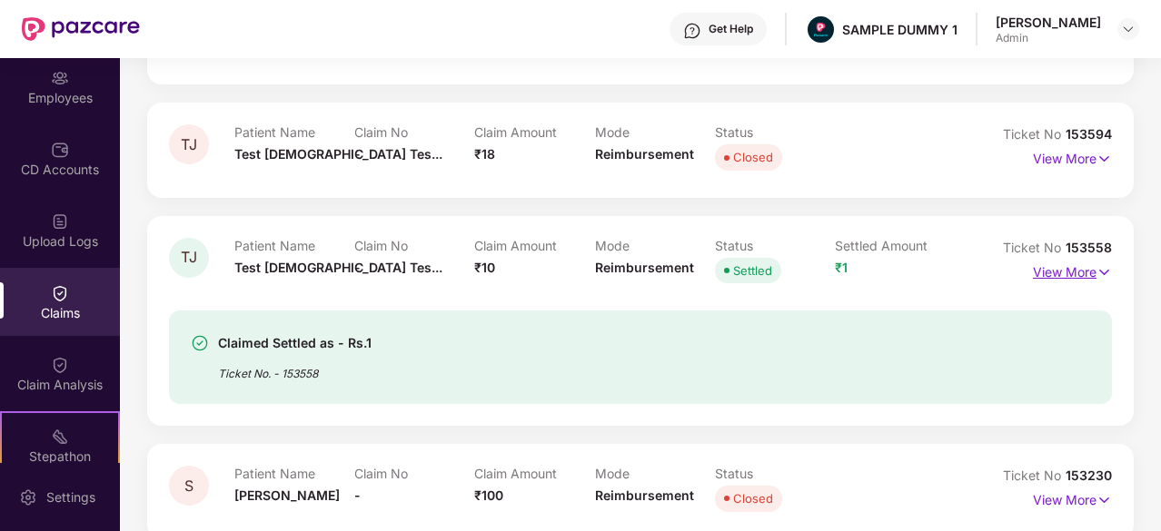
click at [1059, 277] on p "View More" at bounding box center [1071, 270] width 79 height 25
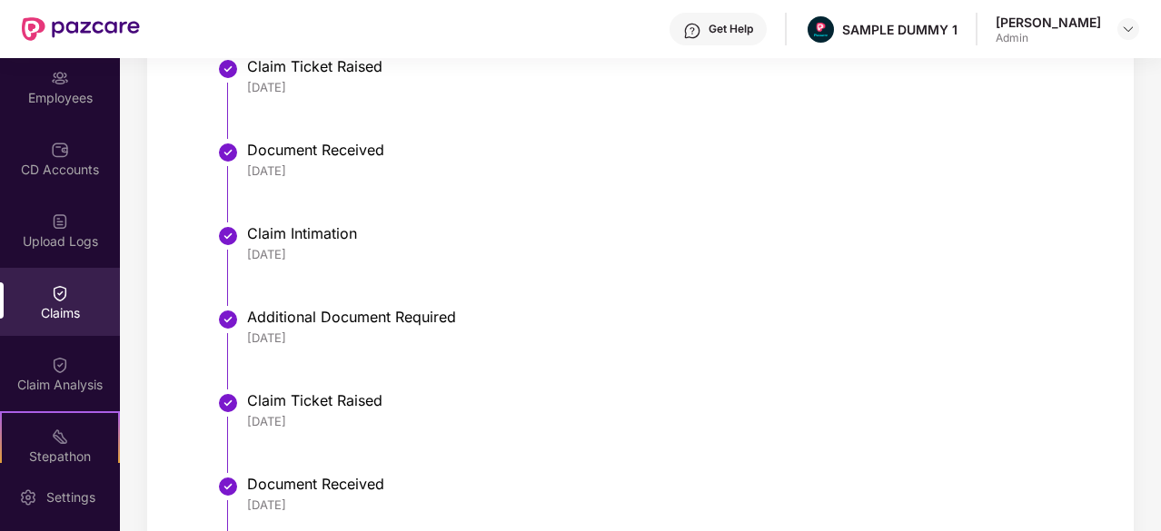
scroll to position [804, 0]
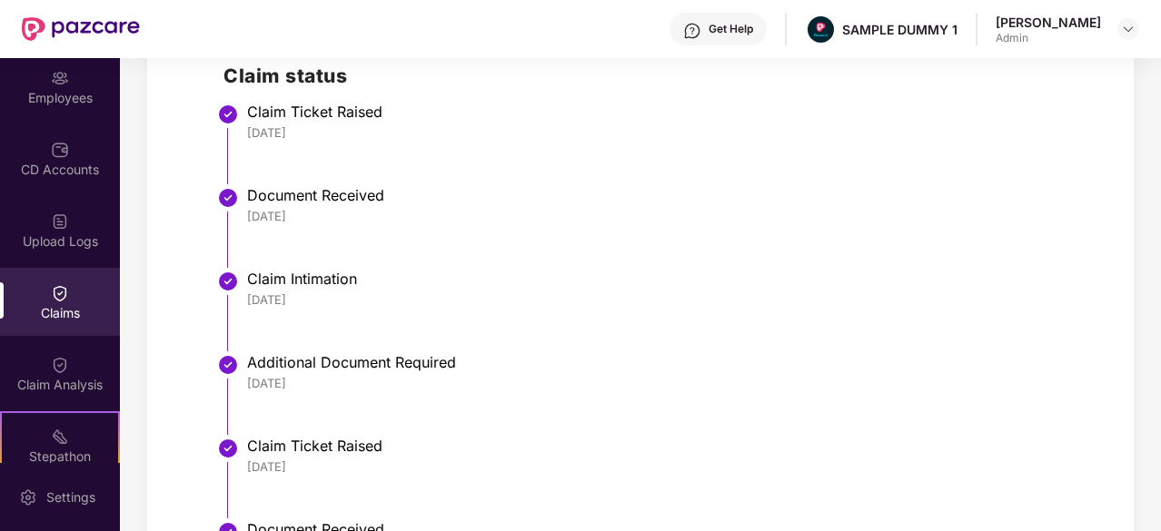
drag, startPoint x: 316, startPoint y: 124, endPoint x: 251, endPoint y: 125, distance: 65.4
click at [251, 125] on div "[DATE]" at bounding box center [670, 132] width 846 height 16
drag, startPoint x: 325, startPoint y: 206, endPoint x: 251, endPoint y: 205, distance: 74.5
click at [251, 205] on div "Document Received [DATE]" at bounding box center [670, 205] width 846 height 38
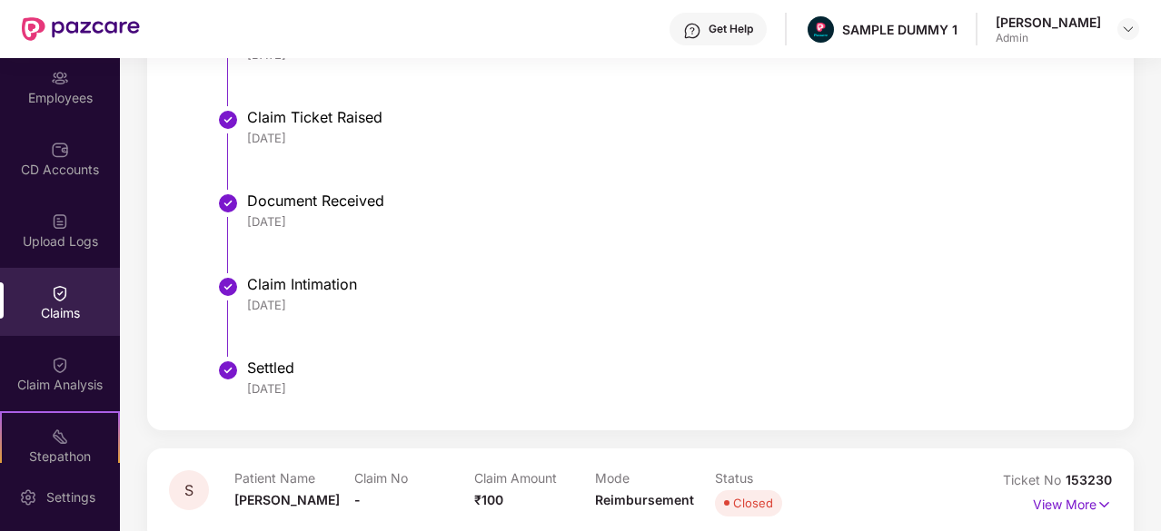
scroll to position [1131, 0]
drag, startPoint x: 367, startPoint y: 210, endPoint x: 299, endPoint y: 222, distance: 69.3
click at [299, 222] on div "Document Received [DATE]" at bounding box center [670, 212] width 846 height 38
drag, startPoint x: 323, startPoint y: 304, endPoint x: 241, endPoint y: 306, distance: 82.7
click at [241, 306] on li "Claim Intimation [DATE]" at bounding box center [658, 325] width 870 height 84
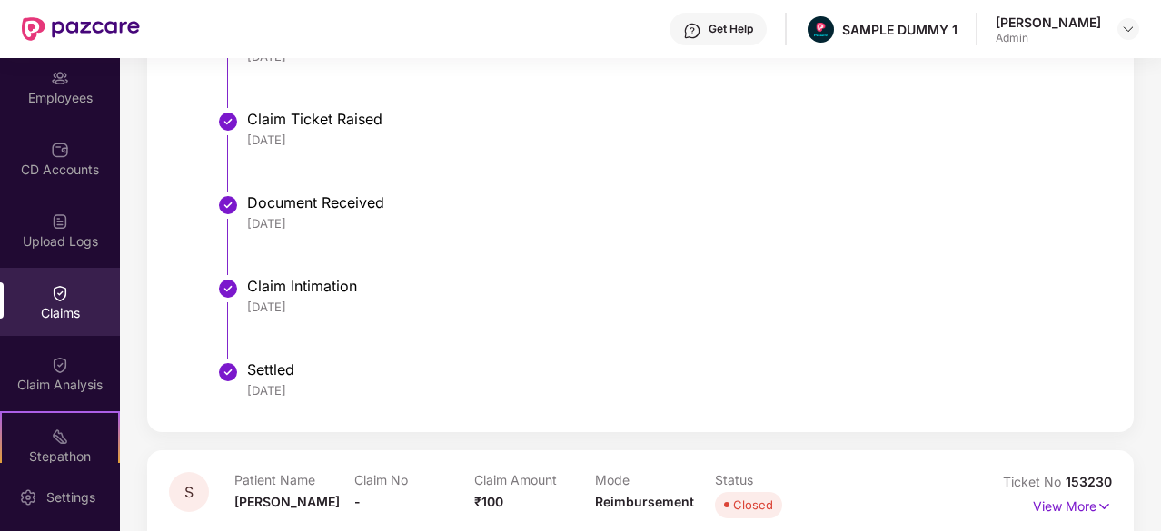
drag, startPoint x: 329, startPoint y: 395, endPoint x: 222, endPoint y: 379, distance: 107.5
click at [223, 379] on li "Settled [DATE]" at bounding box center [658, 389] width 870 height 44
click at [613, 362] on div "Settled" at bounding box center [670, 370] width 846 height 18
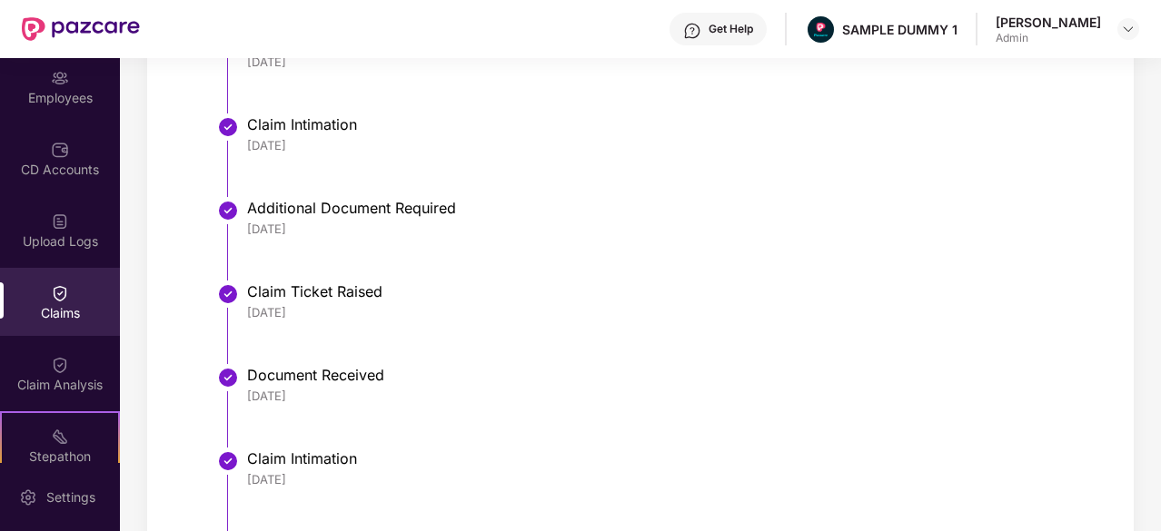
scroll to position [959, 0]
click at [69, 381] on div "Claim Analysis" at bounding box center [60, 385] width 120 height 18
